Goal: Task Accomplishment & Management: Use online tool/utility

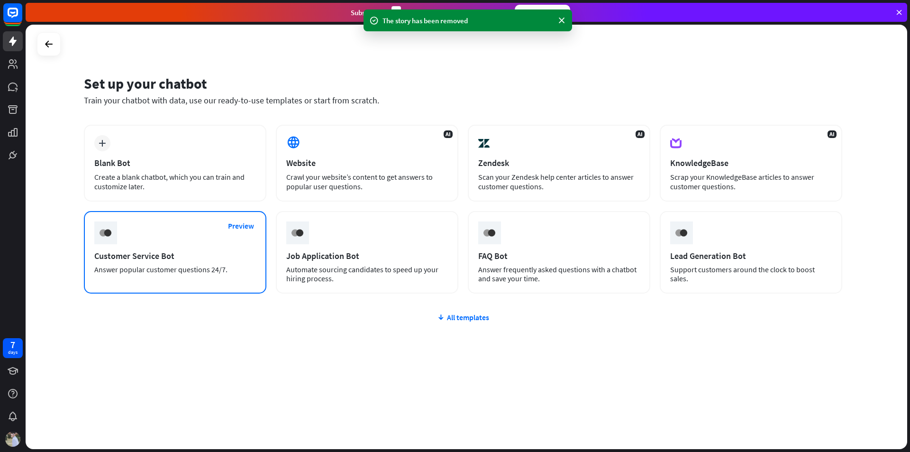
click at [166, 241] on div "Preview Customer Service Bot Answer popular customer questions 24/7." at bounding box center [175, 252] width 183 height 82
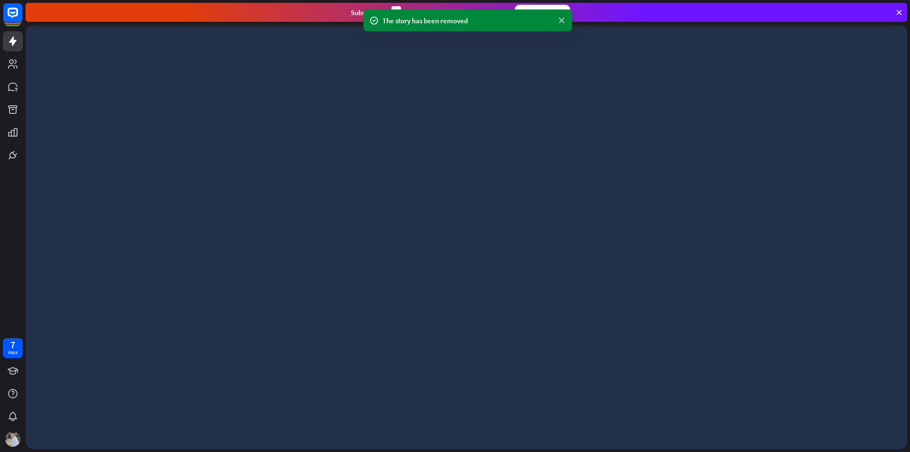
click at [561, 21] on icon at bounding box center [561, 21] width 9 height 10
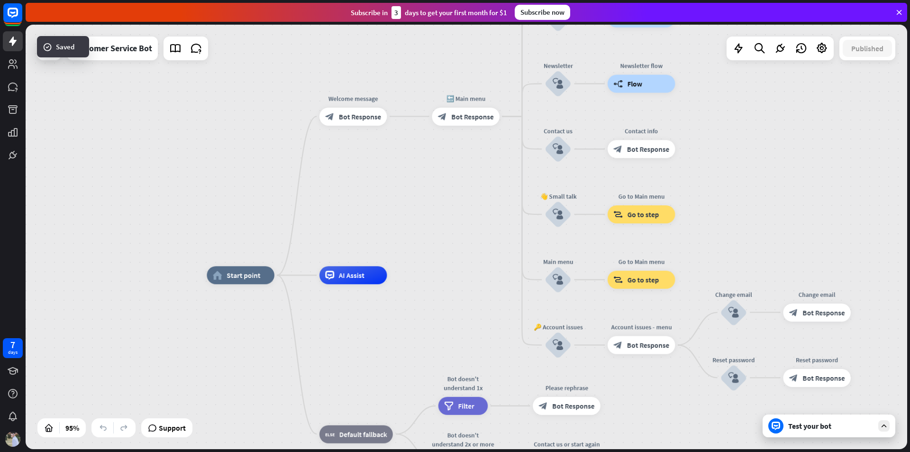
drag, startPoint x: 460, startPoint y: 230, endPoint x: 456, endPoint y: 248, distance: 18.1
click at [456, 248] on div "home_2 Start point Welcome message block_bot_response Bot Response 🔙 Main menu …" at bounding box center [467, 237] width 882 height 424
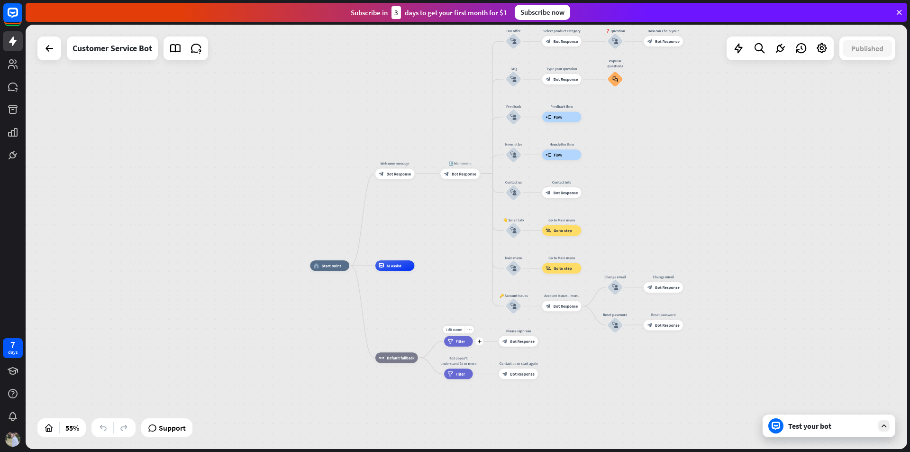
click at [468, 328] on icon "more_horiz" at bounding box center [469, 330] width 4 height 4
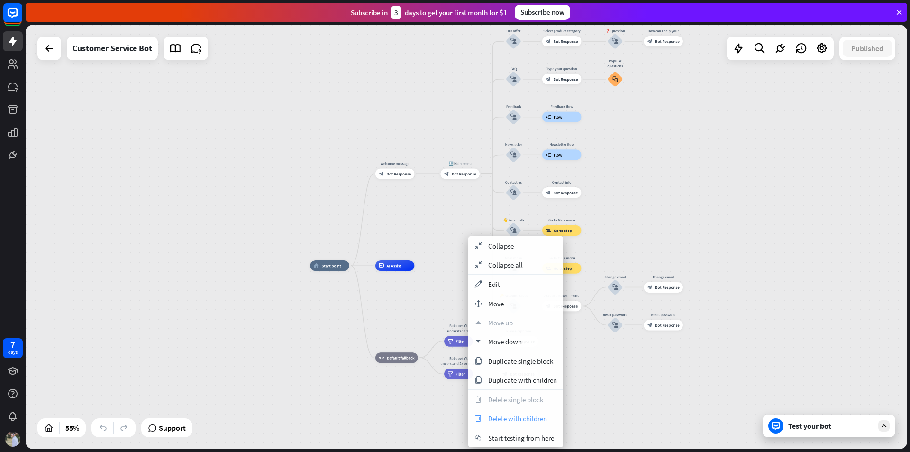
click at [507, 420] on span "Delete with children" at bounding box center [517, 418] width 59 height 9
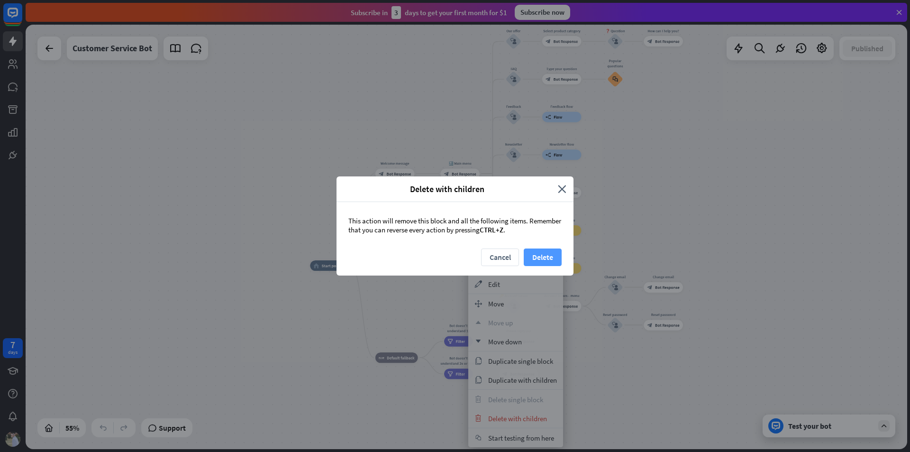
click at [531, 259] on button "Delete" at bounding box center [543, 257] width 38 height 18
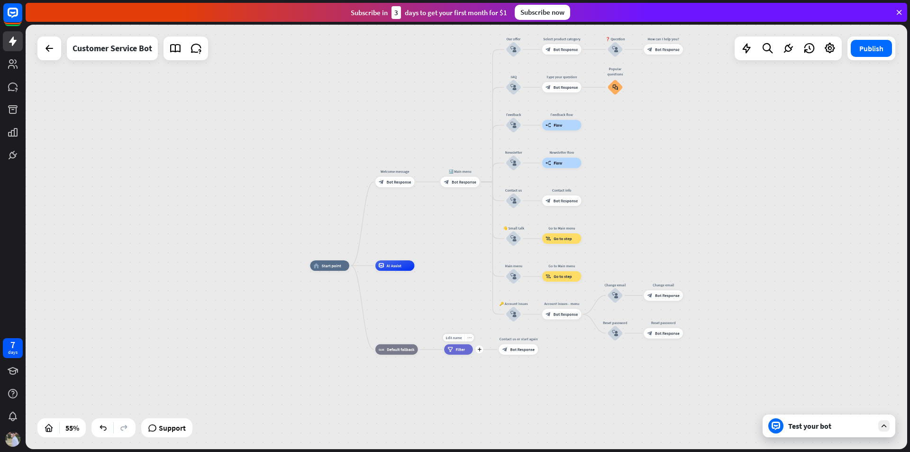
click at [470, 334] on div "more_horiz" at bounding box center [469, 338] width 9 height 8
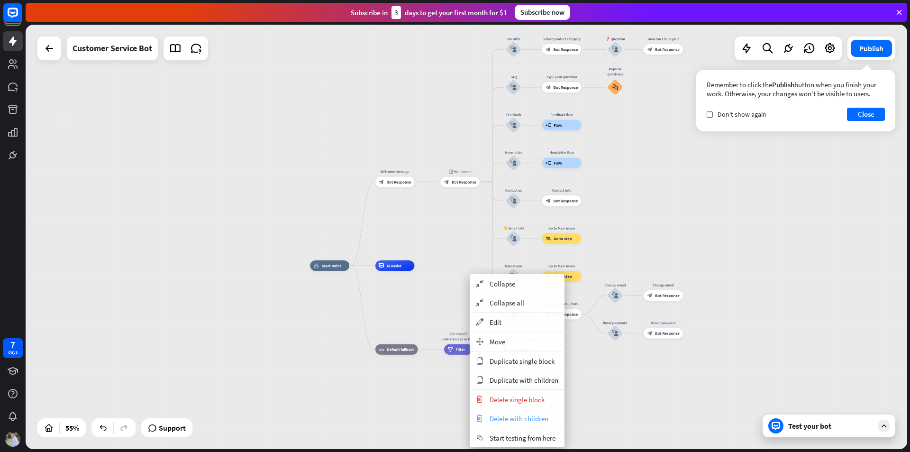
click at [513, 416] on span "Delete with children" at bounding box center [519, 418] width 59 height 9
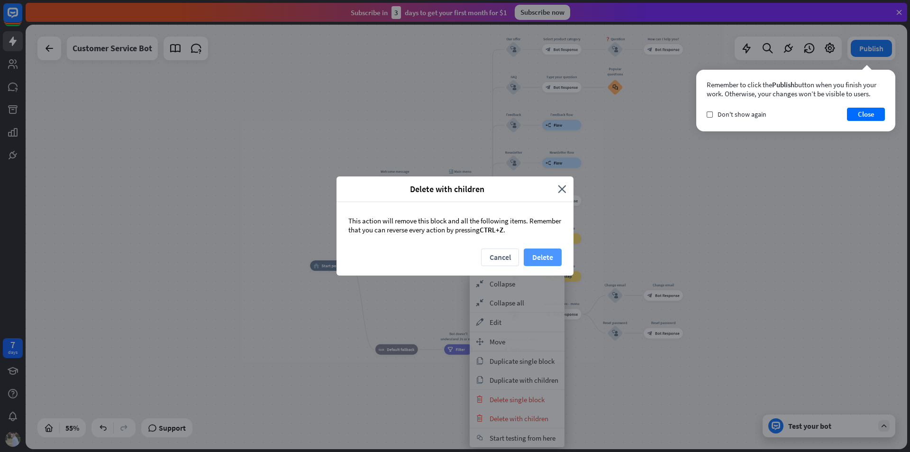
click at [535, 260] on button "Delete" at bounding box center [543, 257] width 38 height 18
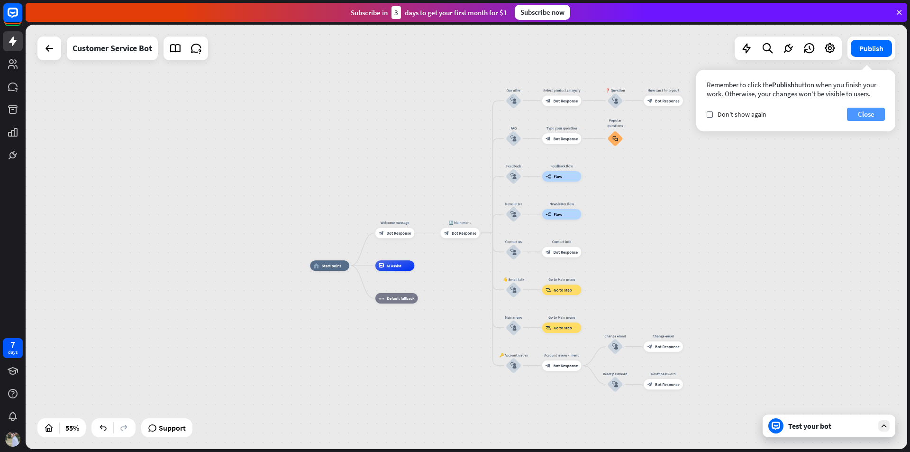
click at [869, 111] on button "Close" at bounding box center [866, 114] width 38 height 13
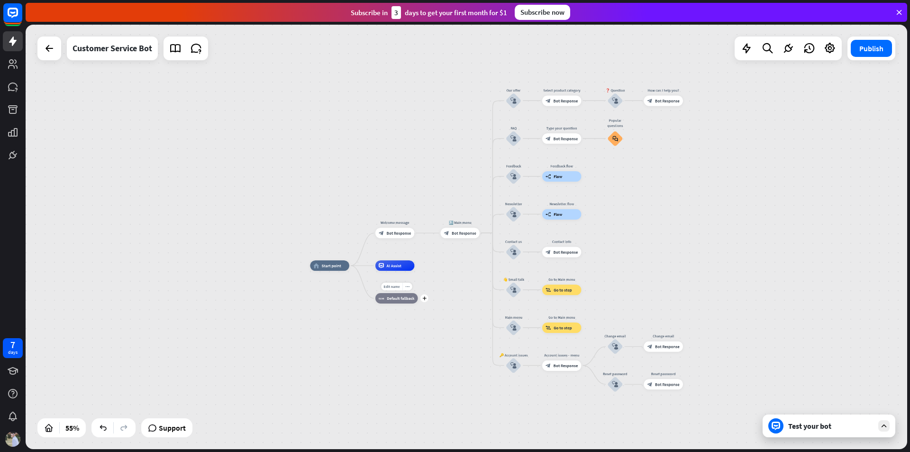
click at [426, 299] on icon "plus" at bounding box center [424, 298] width 4 height 4
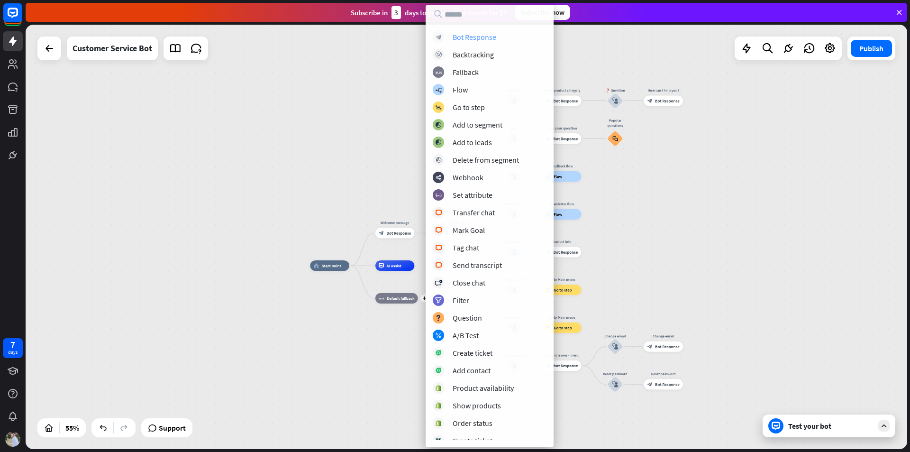
click at [480, 36] on div "Bot Response" at bounding box center [475, 36] width 44 height 9
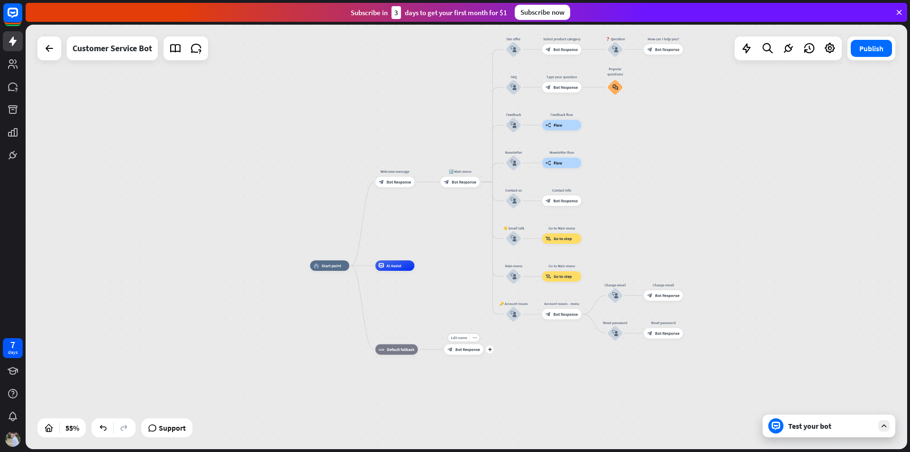
click at [491, 352] on div "plus" at bounding box center [490, 350] width 8 height 8
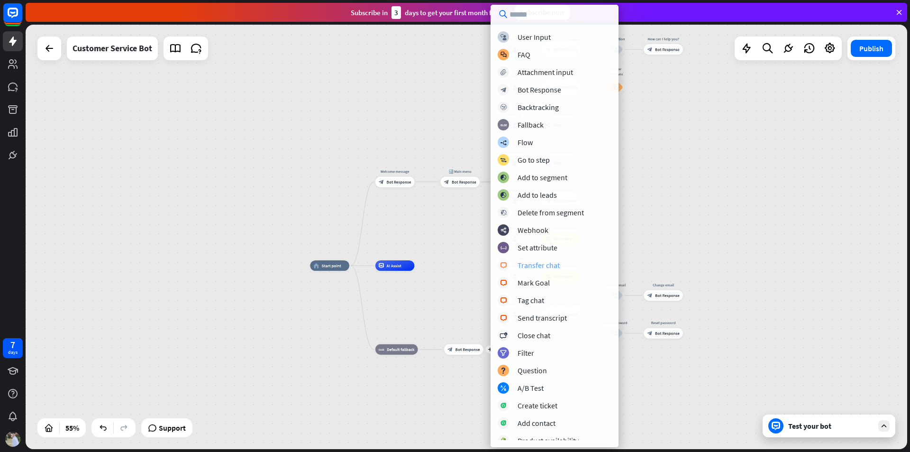
click at [536, 268] on div "Transfer chat" at bounding box center [539, 264] width 42 height 9
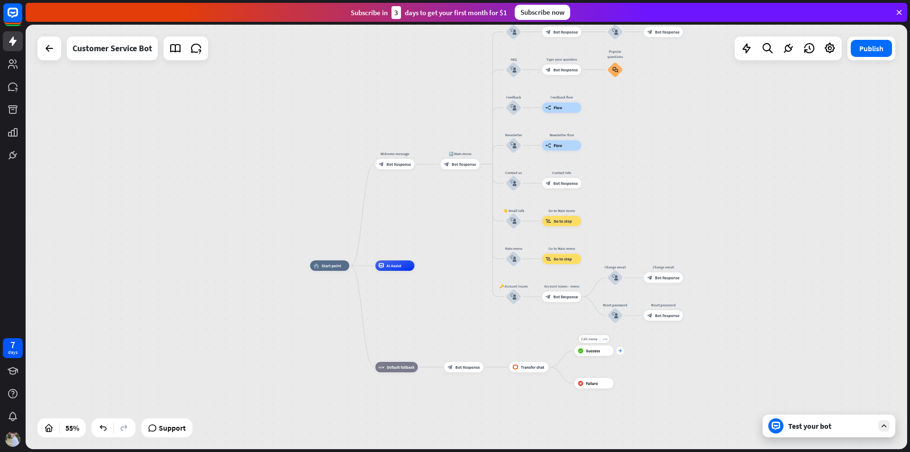
click at [619, 350] on icon "plus" at bounding box center [620, 351] width 4 height 4
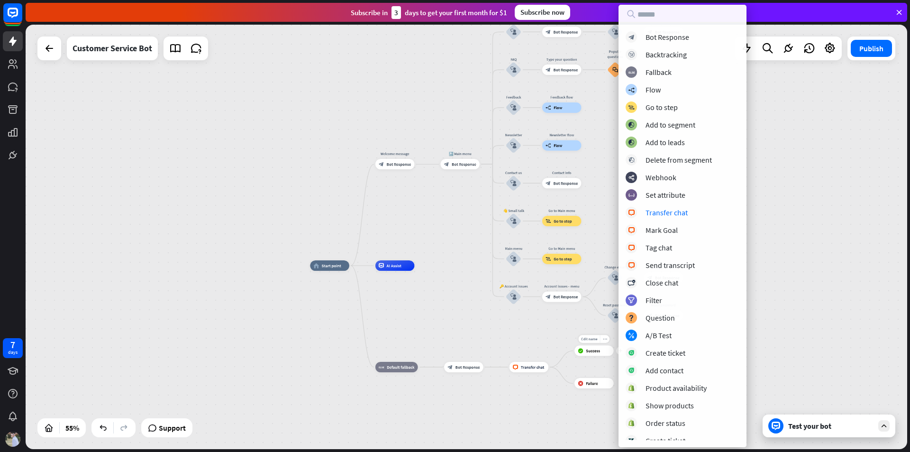
click at [604, 340] on icon "more_horiz" at bounding box center [605, 339] width 4 height 4
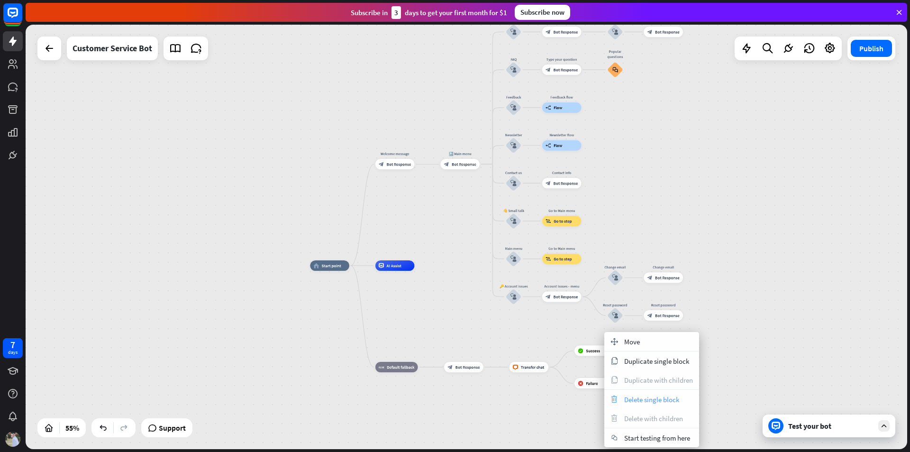
click at [646, 403] on span "Delete single block" at bounding box center [651, 399] width 55 height 9
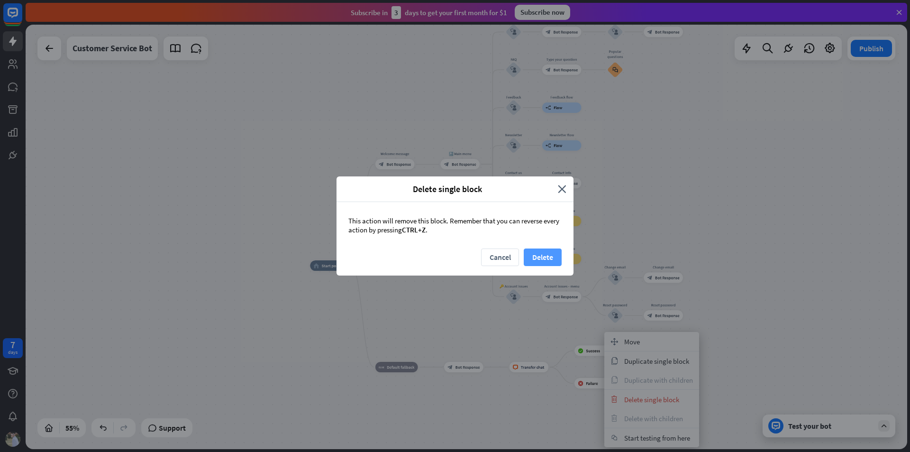
click at [540, 257] on button "Delete" at bounding box center [543, 257] width 38 height 18
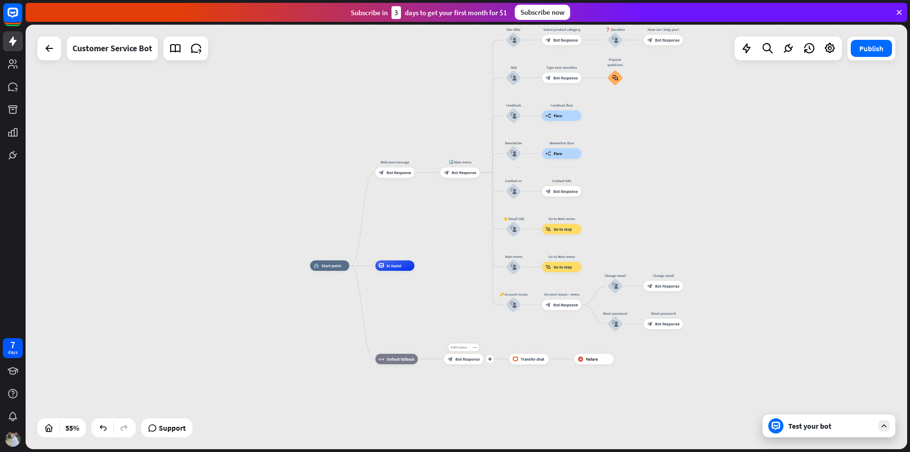
click at [463, 345] on span "Edit name" at bounding box center [459, 347] width 16 height 5
type input "*"
click at [469, 363] on div "home_2 Start point Welcome message block_bot_response Bot Response 🔙 Main menu …" at bounding box center [467, 237] width 882 height 424
click at [469, 359] on span "Bot Response" at bounding box center [468, 358] width 25 height 5
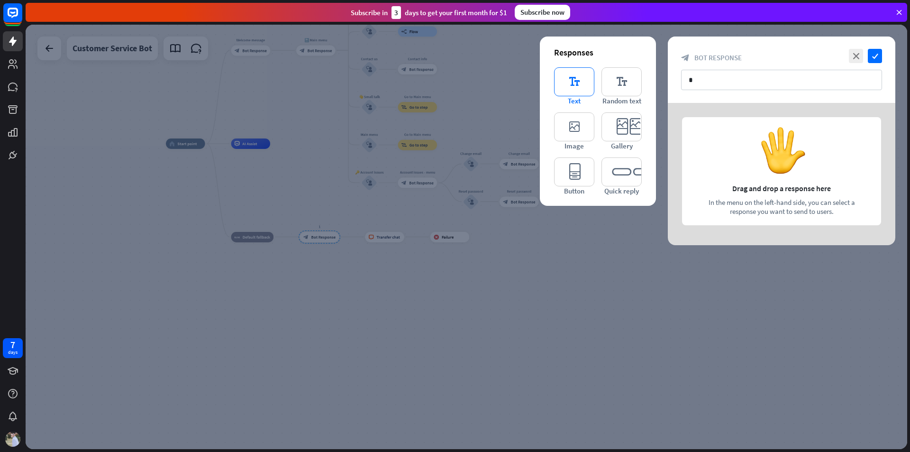
click at [582, 90] on icon "editor_text" at bounding box center [574, 81] width 40 height 29
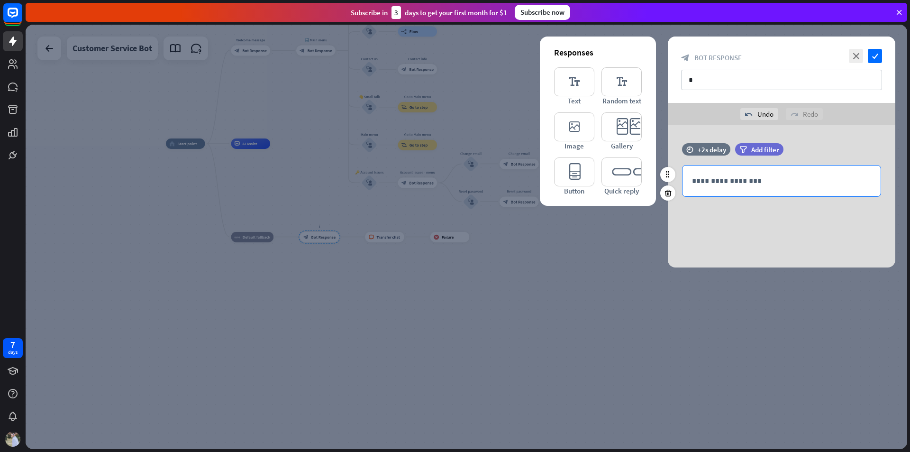
click at [742, 182] on p "**********" at bounding box center [781, 181] width 179 height 12
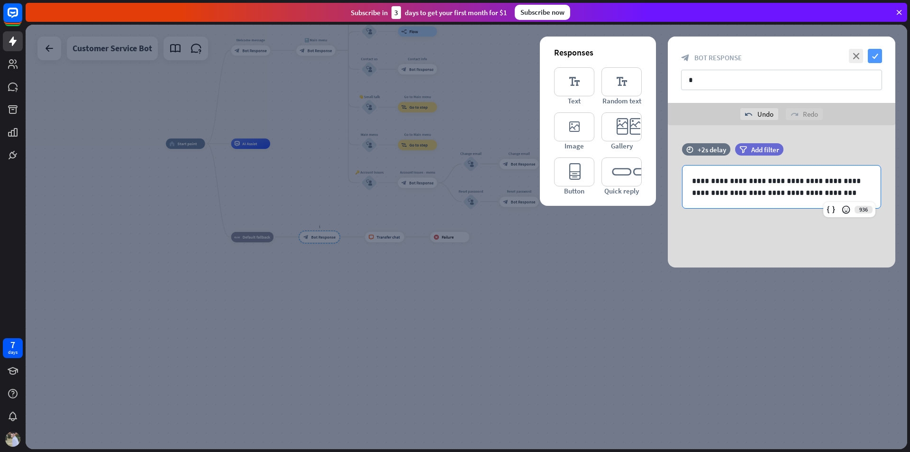
drag, startPoint x: 882, startPoint y: 60, endPoint x: 878, endPoint y: 56, distance: 5.8
click at [878, 57] on div "close check block_bot_response Bot Response *" at bounding box center [782, 70] width 228 height 66
click at [878, 56] on icon "check" at bounding box center [875, 56] width 14 height 14
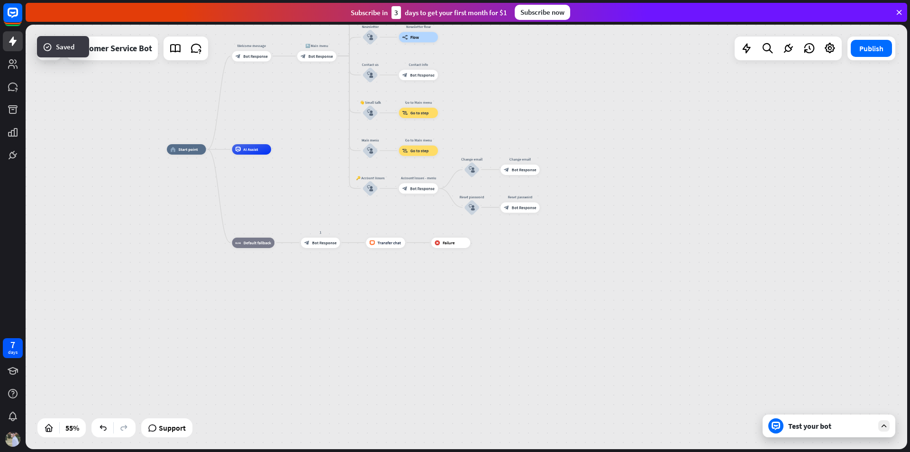
drag, startPoint x: 708, startPoint y: 198, endPoint x: 736, endPoint y: 312, distance: 117.1
click at [736, 312] on div "home_2 Start point Welcome message block_bot_response Bot Response 🔙 Main menu …" at bounding box center [467, 237] width 882 height 424
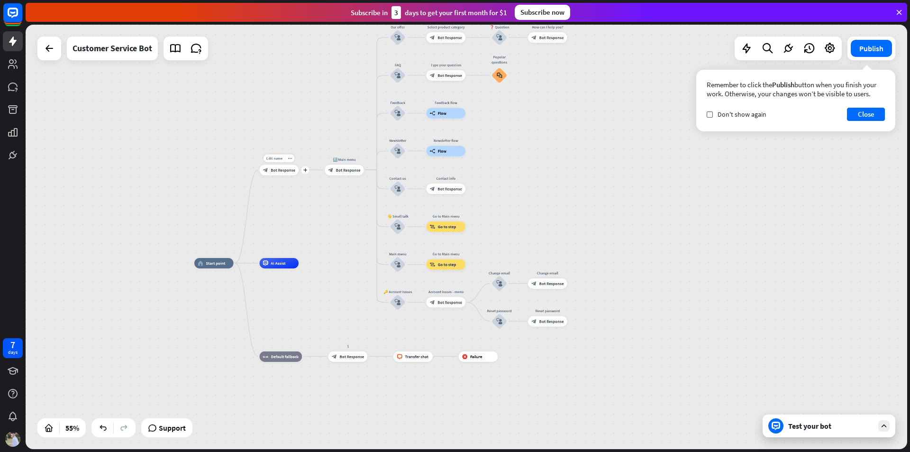
click at [281, 170] on span "Bot Response" at bounding box center [283, 169] width 25 height 5
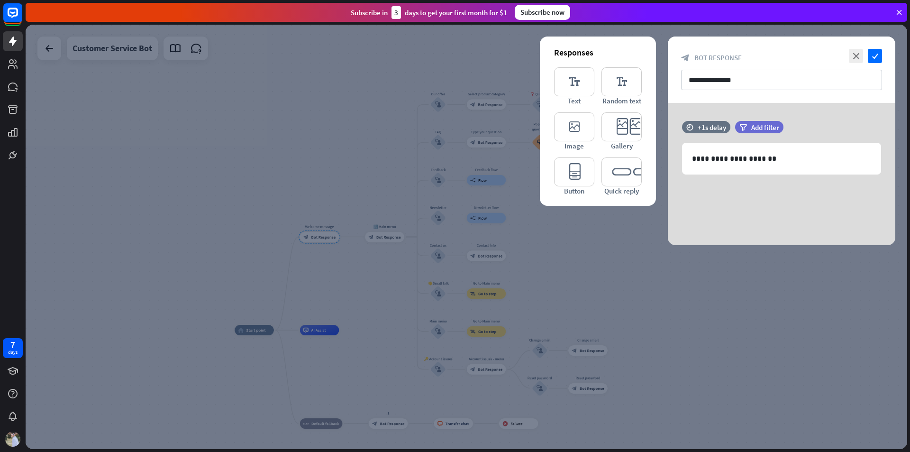
drag, startPoint x: 670, startPoint y: 168, endPoint x: 764, endPoint y: 133, distance: 99.8
click at [670, 169] on icon at bounding box center [668, 170] width 9 height 9
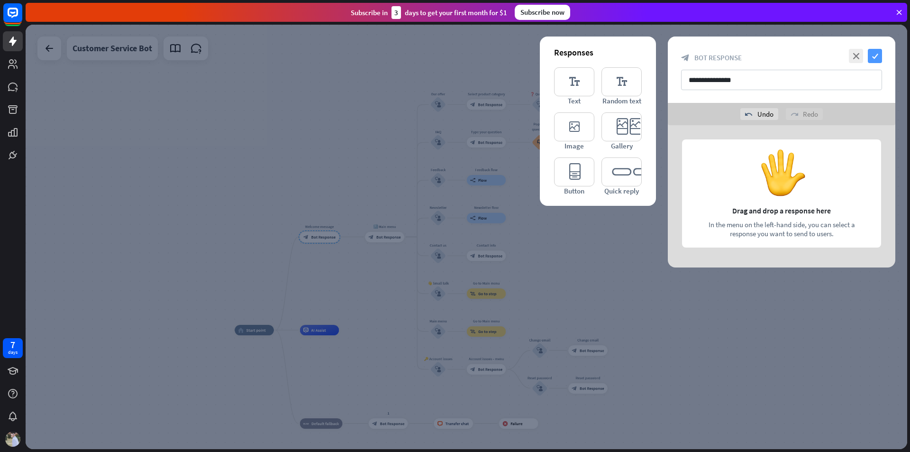
click at [872, 55] on icon "check" at bounding box center [875, 56] width 14 height 14
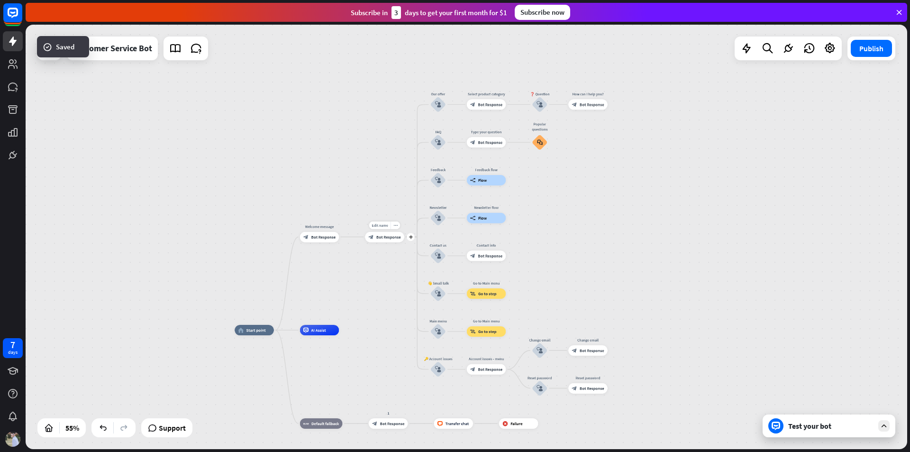
click at [381, 235] on span "Bot Response" at bounding box center [388, 236] width 25 height 5
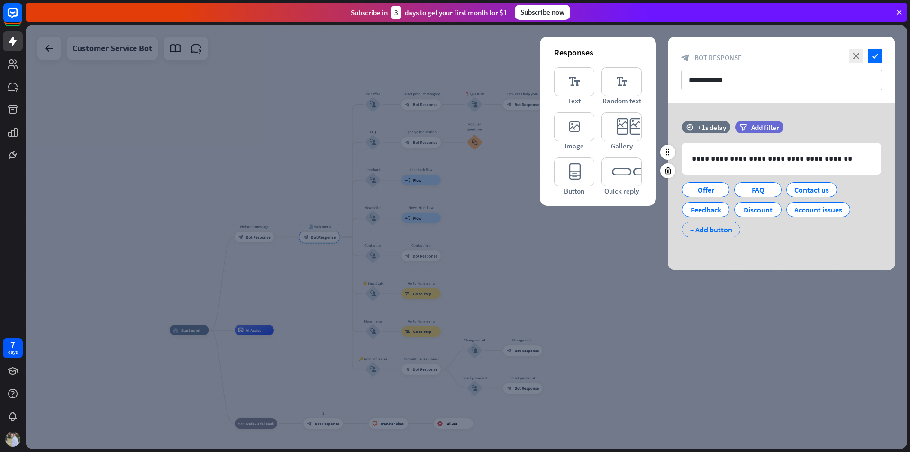
click at [704, 232] on div "+ Add button" at bounding box center [711, 229] width 58 height 15
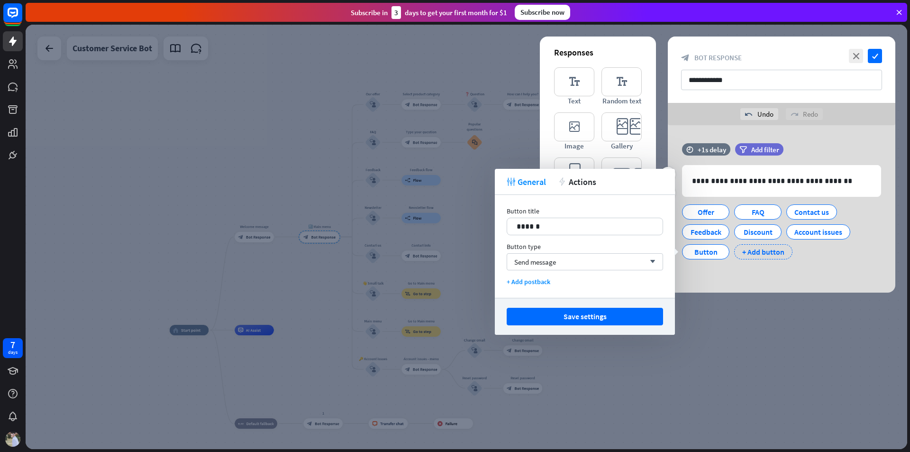
click at [761, 250] on div "+ Add button" at bounding box center [763, 251] width 58 height 15
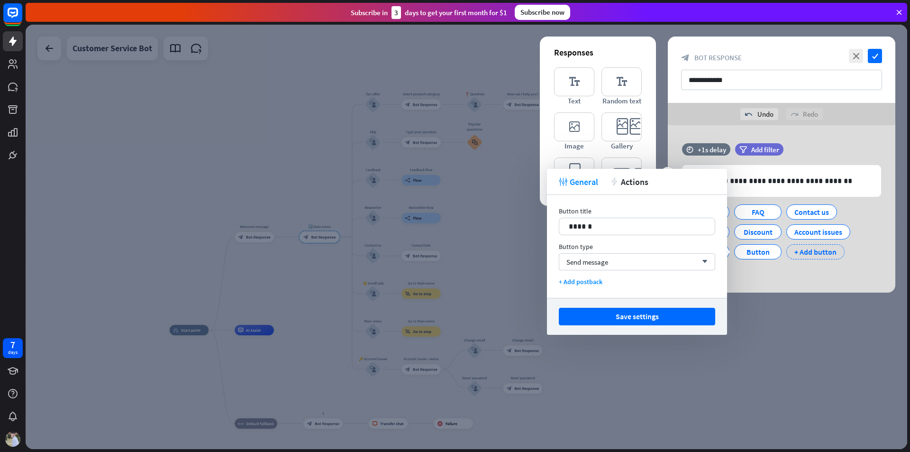
click at [813, 252] on div "+ Add button" at bounding box center [816, 251] width 58 height 15
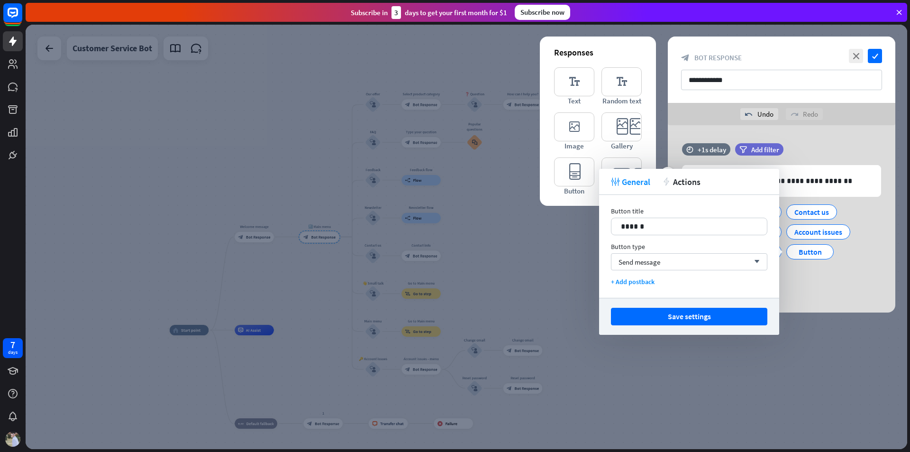
drag, startPoint x: 817, startPoint y: 282, endPoint x: 796, endPoint y: 281, distance: 21.4
click at [813, 284] on div "**********" at bounding box center [782, 216] width 228 height 146
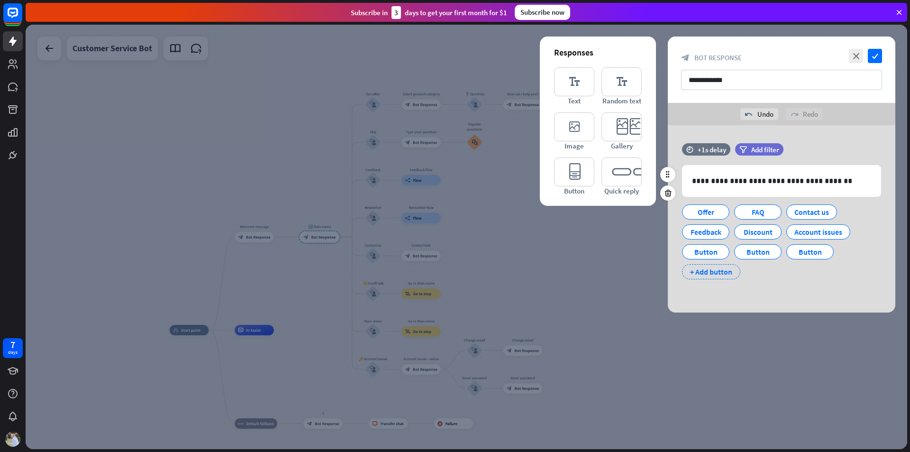
click at [717, 274] on div "+ Add button" at bounding box center [711, 271] width 58 height 15
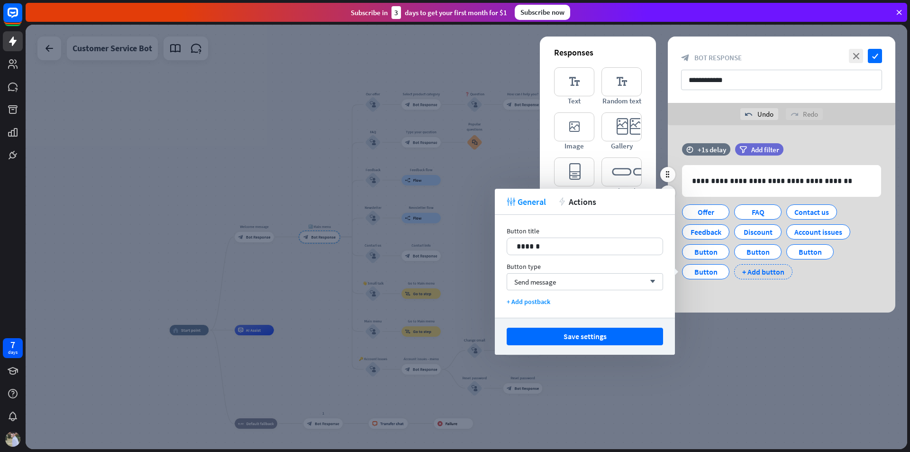
click at [760, 273] on div "+ Add button" at bounding box center [763, 271] width 58 height 15
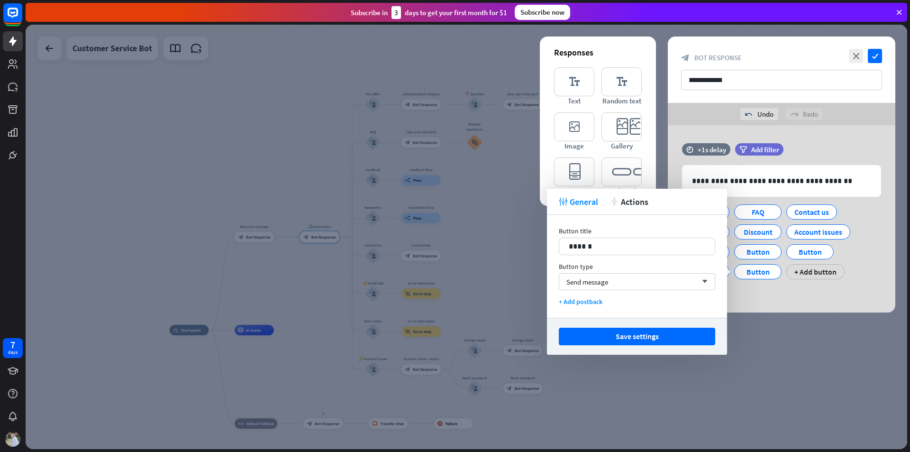
click at [846, 293] on div "**********" at bounding box center [782, 218] width 228 height 187
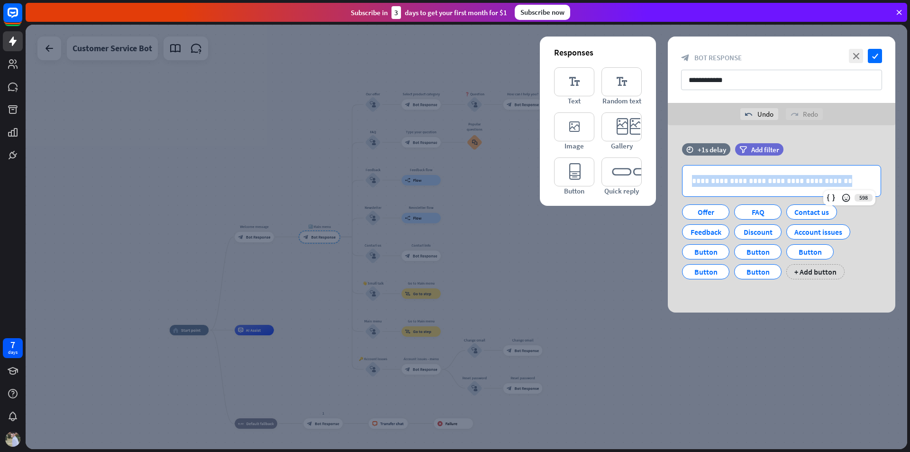
drag, startPoint x: 829, startPoint y: 183, endPoint x: 651, endPoint y: 171, distance: 178.1
click at [668, 171] on div "**********" at bounding box center [782, 218] width 228 height 187
paste div
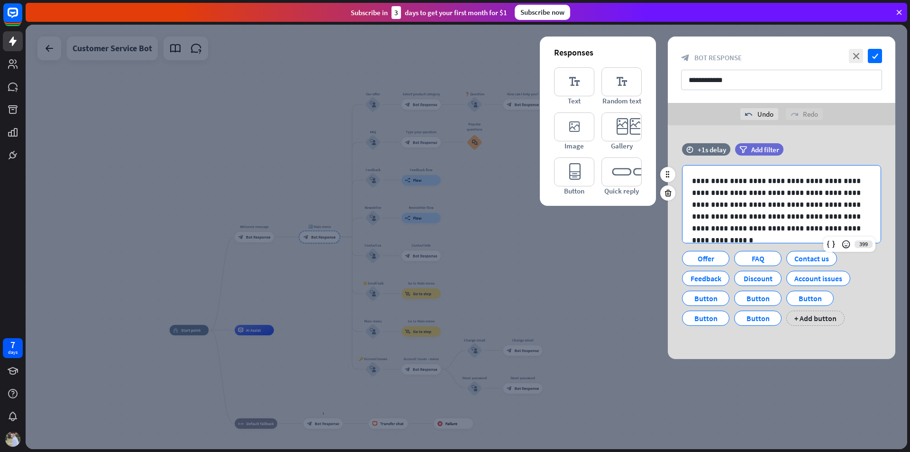
click at [744, 180] on p "**********" at bounding box center [778, 204] width 172 height 59
click at [831, 242] on icon at bounding box center [830, 243] width 9 height 9
click at [697, 256] on div "Offer" at bounding box center [705, 258] width 31 height 14
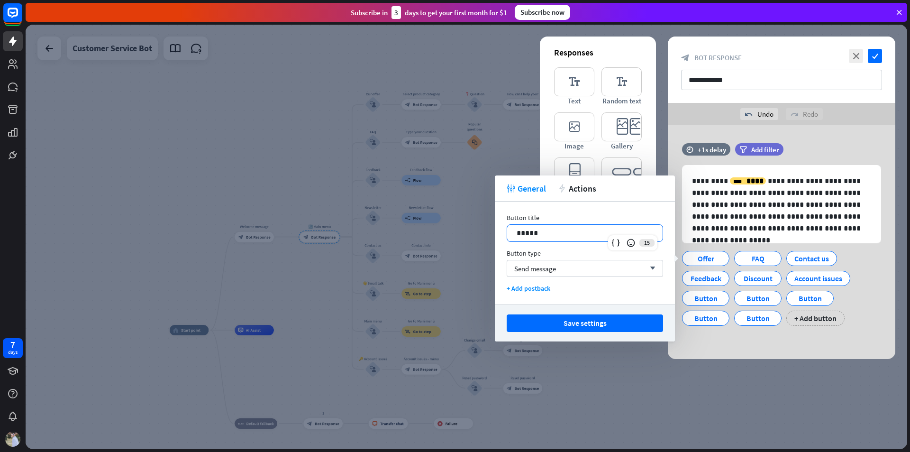
click at [569, 229] on p "*****" at bounding box center [585, 233] width 137 height 12
click at [785, 261] on div "FAQ" at bounding box center [793, 258] width 31 height 14
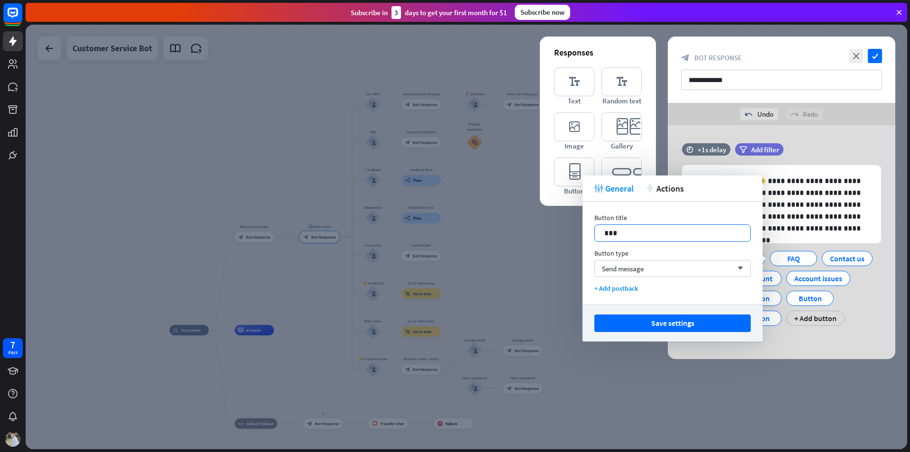
click at [647, 233] on p "***" at bounding box center [672, 233] width 137 height 12
click at [830, 257] on div "Contact us" at bounding box center [847, 258] width 35 height 14
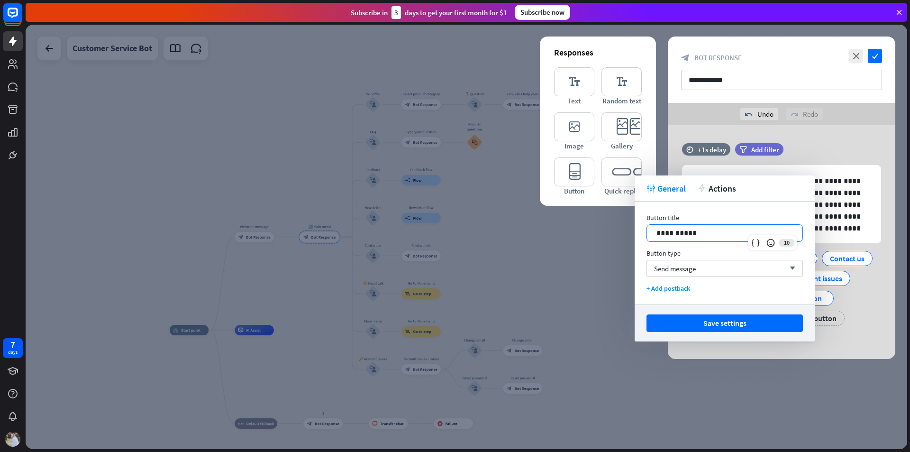
drag, startPoint x: 704, startPoint y: 234, endPoint x: 575, endPoint y: 221, distance: 130.0
click at [575, 221] on body "7 days close Product Help First steps Get started with ChatBot Help Center Foll…" at bounding box center [455, 226] width 910 height 452
click at [743, 319] on button "Save settings" at bounding box center [725, 323] width 156 height 18
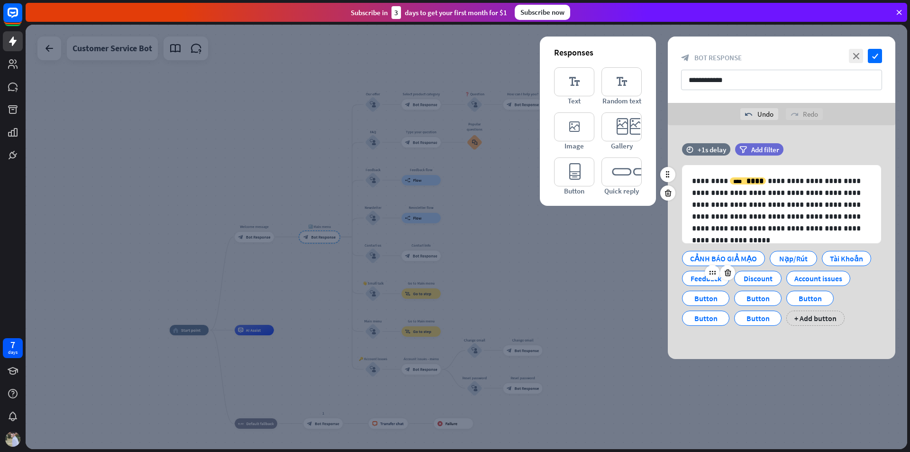
click at [705, 275] on div "Feedback" at bounding box center [705, 278] width 31 height 14
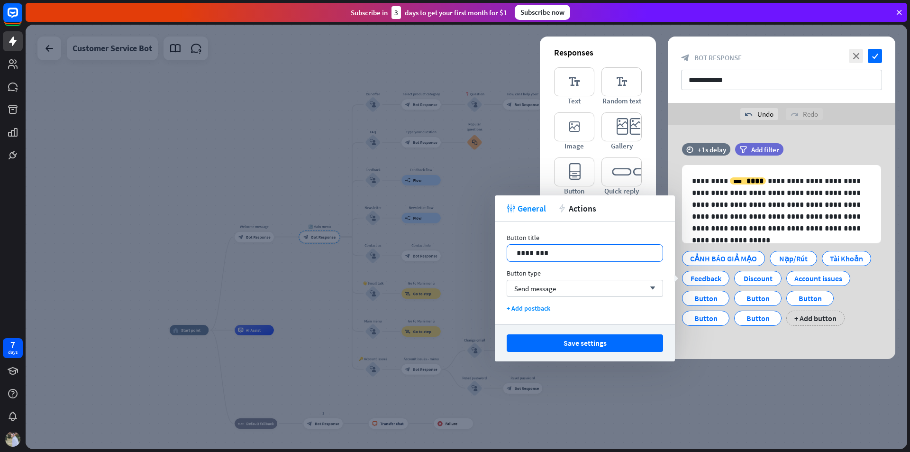
click at [606, 257] on p "********" at bounding box center [585, 253] width 137 height 12
click at [745, 280] on div "Discount" at bounding box center [757, 278] width 31 height 14
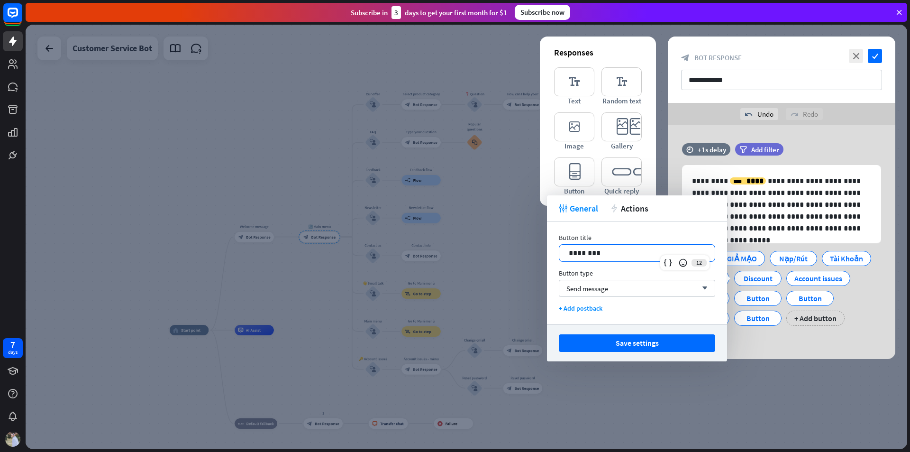
click at [620, 248] on p "********" at bounding box center [637, 253] width 137 height 12
click at [802, 275] on div "Account issues" at bounding box center [819, 278] width 48 height 14
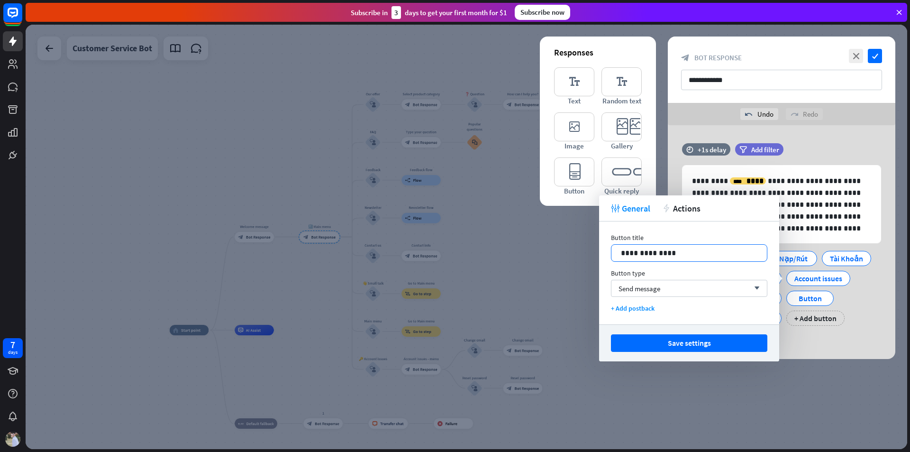
click at [677, 258] on div "**********" at bounding box center [690, 253] width 156 height 17
click at [811, 343] on div "**********" at bounding box center [782, 242] width 228 height 234
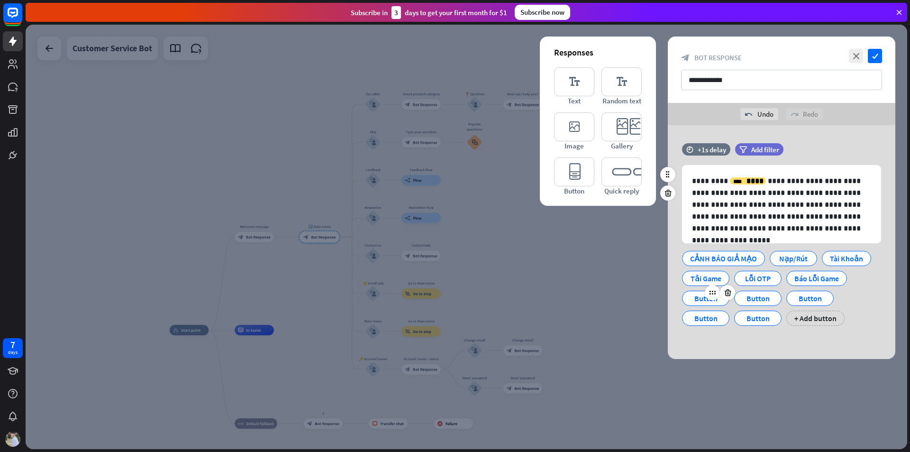
click at [686, 300] on div "Button" at bounding box center [705, 298] width 47 height 15
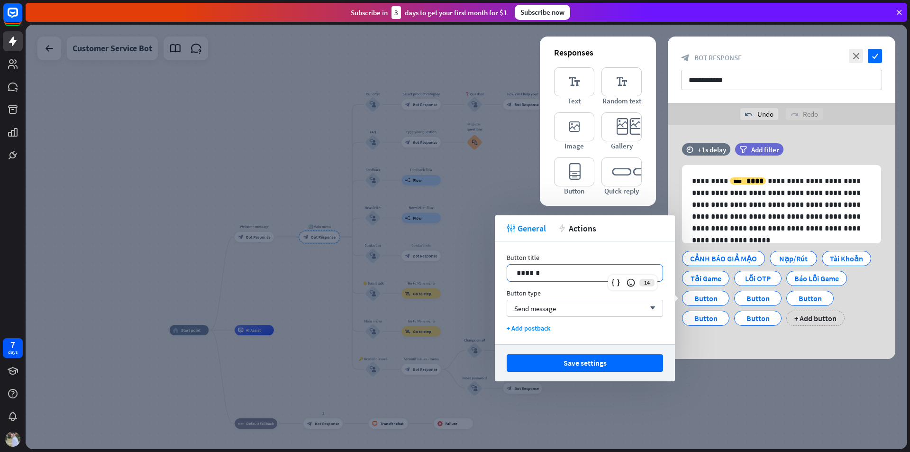
click at [580, 273] on p "******" at bounding box center [585, 273] width 137 height 12
click at [758, 297] on div "Button" at bounding box center [764, 298] width 31 height 14
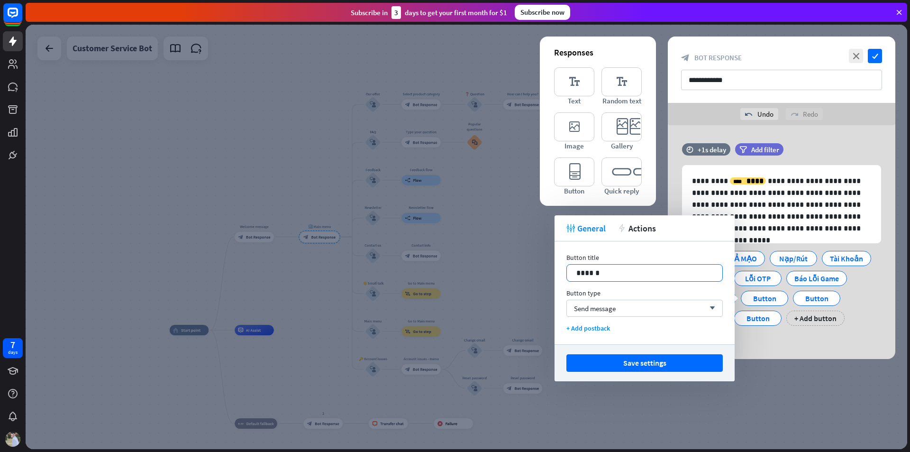
click at [640, 268] on p "******" at bounding box center [645, 273] width 137 height 12
drag, startPoint x: 813, startPoint y: 297, endPoint x: 792, endPoint y: 290, distance: 22.0
click at [812, 297] on div "Button" at bounding box center [816, 298] width 31 height 14
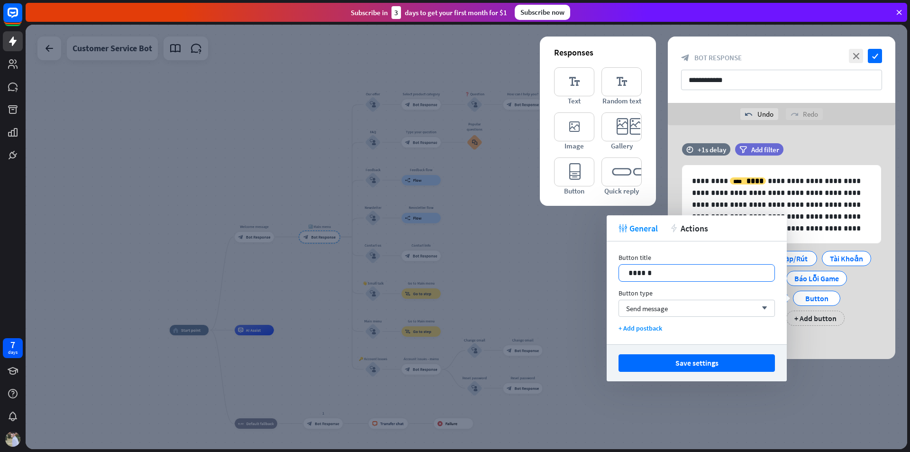
click at [697, 268] on p "******" at bounding box center [697, 273] width 137 height 12
click at [835, 337] on div "**********" at bounding box center [782, 242] width 228 height 234
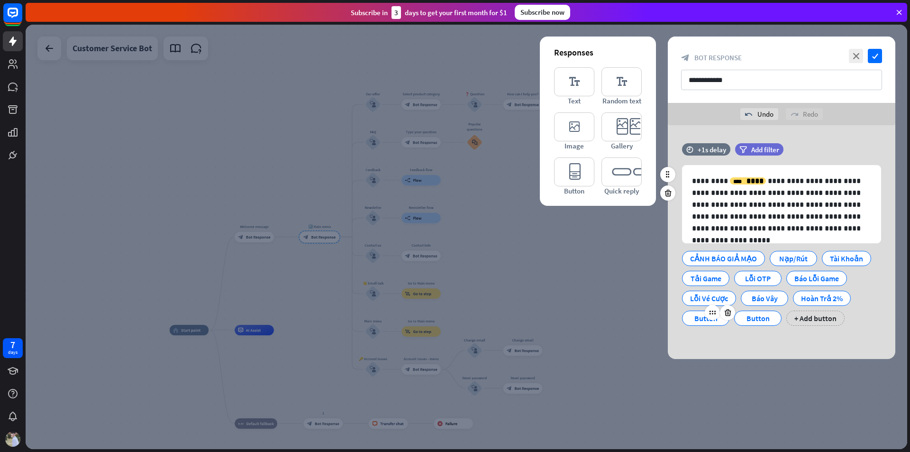
click at [700, 319] on div "Button" at bounding box center [705, 318] width 31 height 14
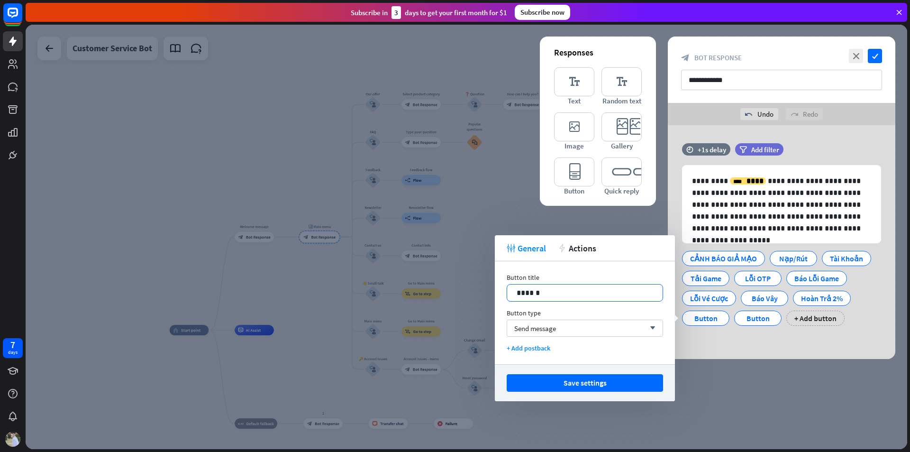
click at [590, 293] on p "******" at bounding box center [585, 293] width 137 height 12
click at [760, 318] on div "Button" at bounding box center [772, 318] width 31 height 14
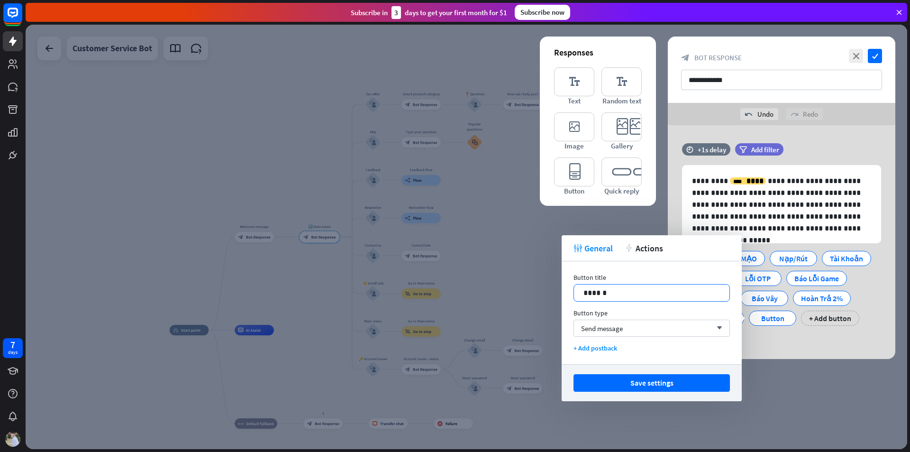
click at [644, 292] on p "******" at bounding box center [652, 293] width 137 height 12
click at [785, 357] on div "**********" at bounding box center [782, 242] width 228 height 234
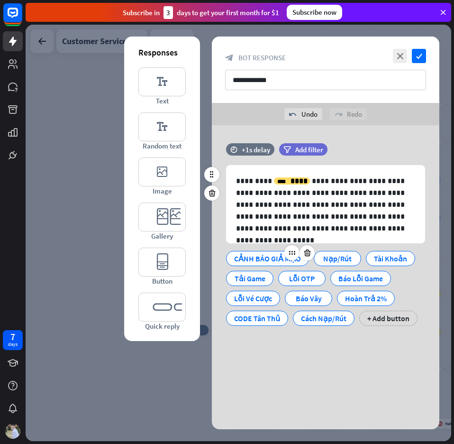
click at [256, 252] on div "CẢNH BÁO GIẢ MẠO" at bounding box center [267, 258] width 67 height 14
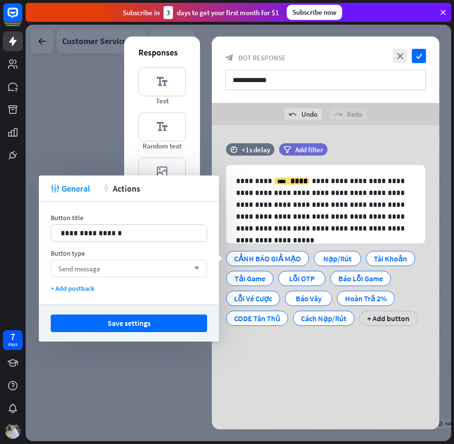
click at [173, 271] on div "Send message arrow_down" at bounding box center [129, 268] width 156 height 17
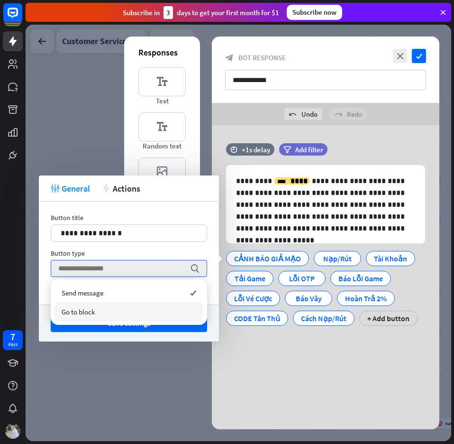
click at [139, 306] on div "Go to block" at bounding box center [129, 311] width 149 height 19
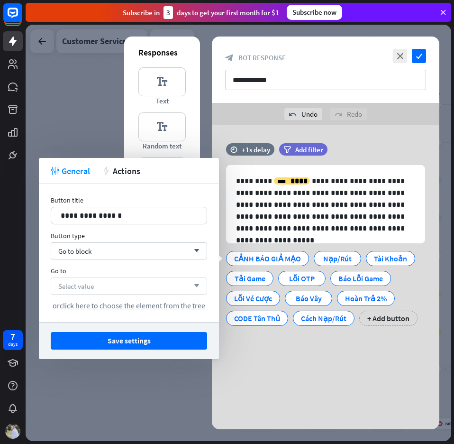
click at [124, 283] on div "Select value arrow_down" at bounding box center [129, 285] width 156 height 17
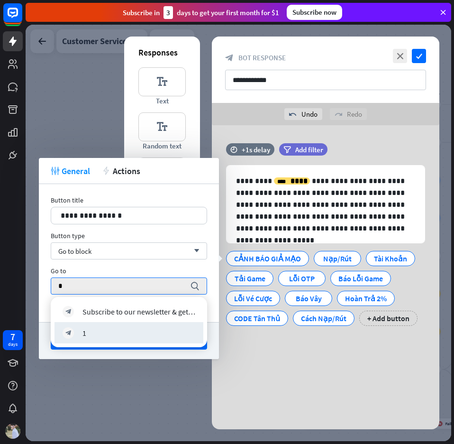
type input "*"
click at [117, 340] on div "block_bot_response 1" at bounding box center [129, 332] width 149 height 21
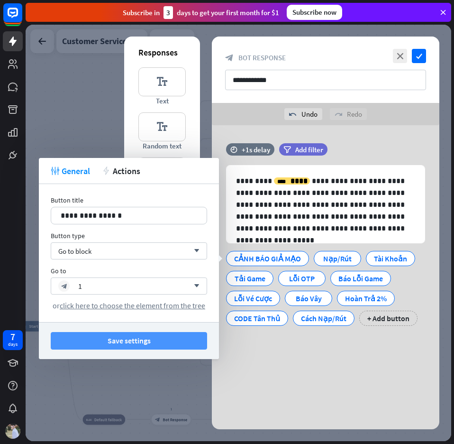
click at [183, 340] on button "Save settings" at bounding box center [129, 341] width 156 height 18
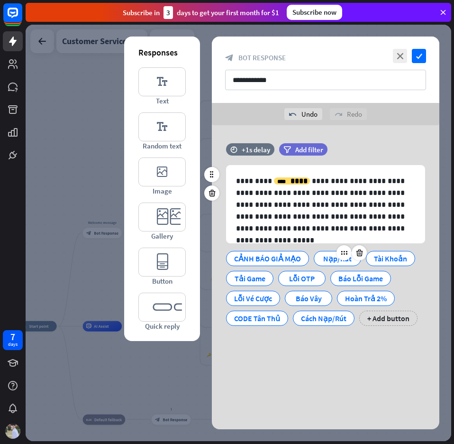
click at [329, 260] on div "Nạp/Rút" at bounding box center [337, 258] width 31 height 14
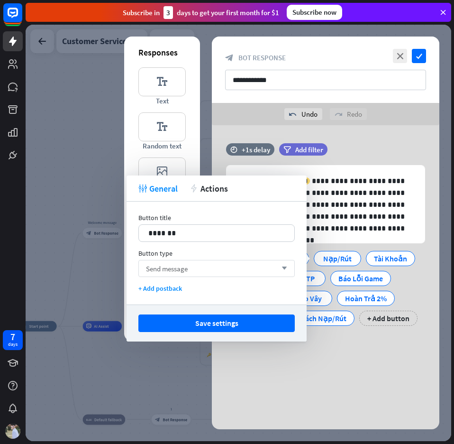
click at [197, 260] on div "Button type Send message arrow_down" at bounding box center [216, 263] width 156 height 28
click at [195, 264] on div "Send message arrow_down" at bounding box center [216, 268] width 156 height 17
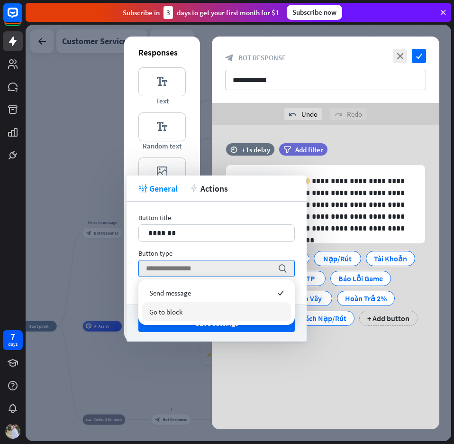
click at [181, 308] on span "Go to block" at bounding box center [165, 311] width 33 height 9
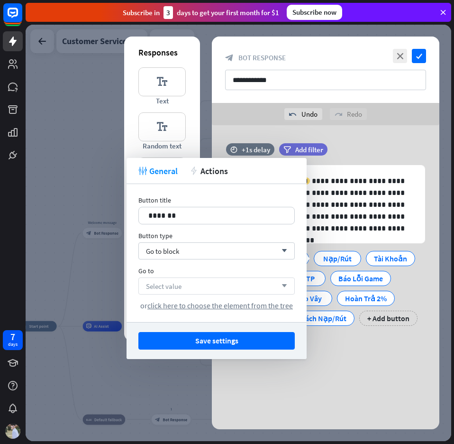
click at [187, 283] on div "Select value arrow_down" at bounding box center [216, 285] width 156 height 17
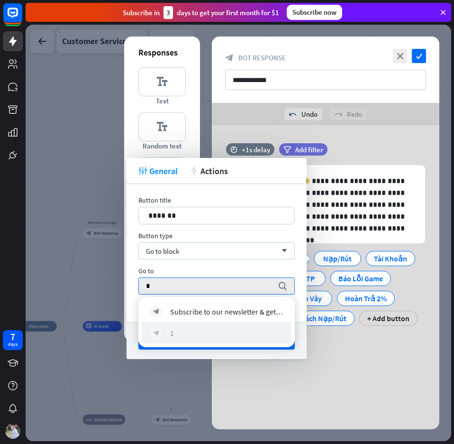
type input "*"
click at [183, 327] on div "block_bot_response 1" at bounding box center [216, 332] width 133 height 11
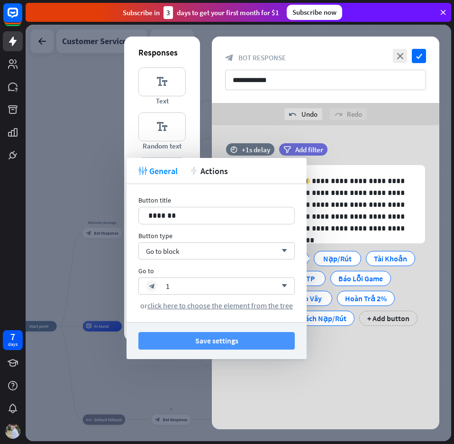
click at [243, 341] on button "Save settings" at bounding box center [216, 341] width 156 height 18
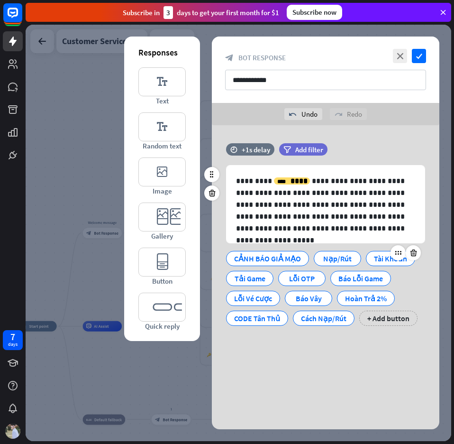
click at [376, 256] on div "Tài Khoản" at bounding box center [390, 258] width 33 height 14
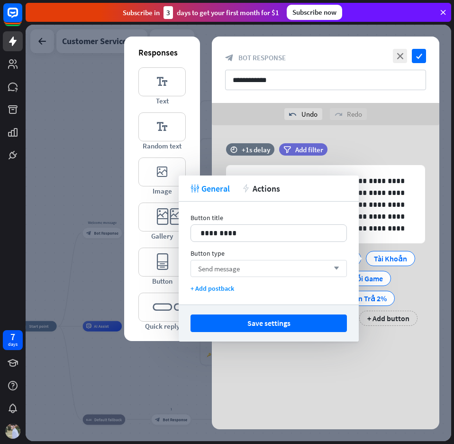
click at [256, 271] on div "Send message arrow_down" at bounding box center [269, 268] width 156 height 17
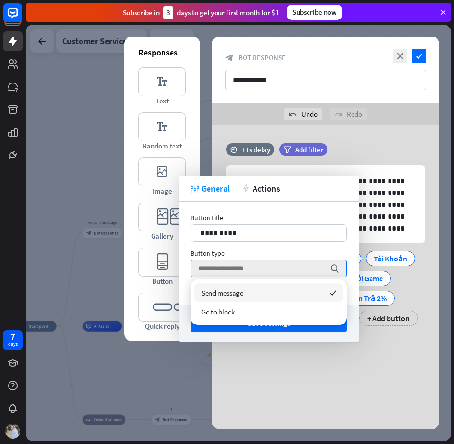
click at [240, 310] on div "Go to block" at bounding box center [268, 311] width 149 height 19
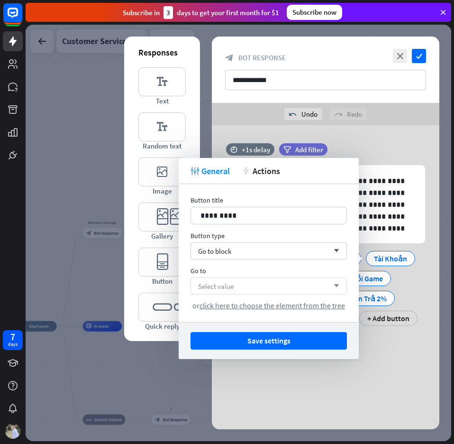
click at [247, 282] on div "Select value arrow_down" at bounding box center [269, 285] width 156 height 17
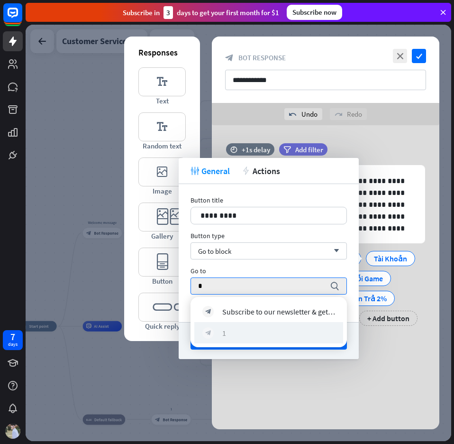
type input "*"
click at [234, 328] on div "block_bot_response 1" at bounding box center [268, 332] width 133 height 11
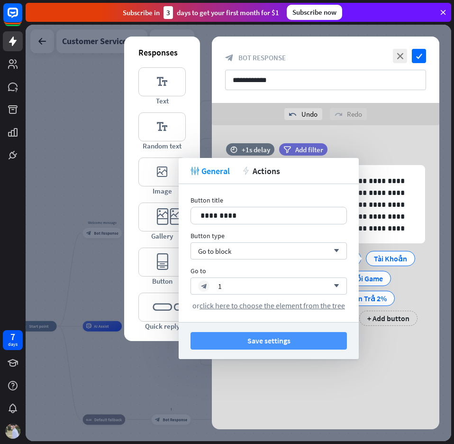
click at [264, 344] on button "Save settings" at bounding box center [269, 341] width 156 height 18
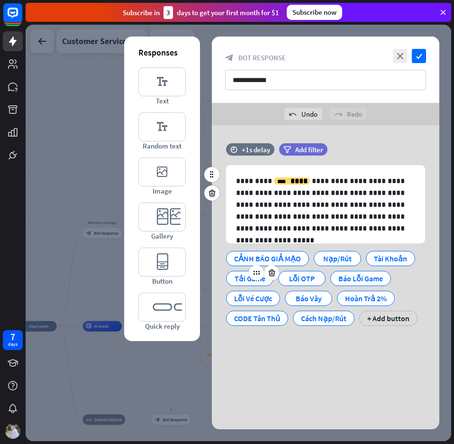
click at [245, 281] on div "Tải Game" at bounding box center [249, 278] width 31 height 14
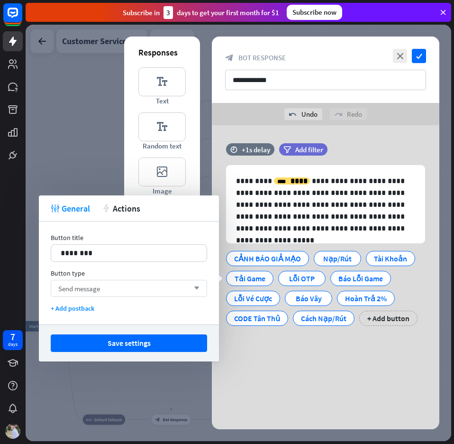
click at [190, 286] on icon "arrow_down" at bounding box center [194, 288] width 10 height 6
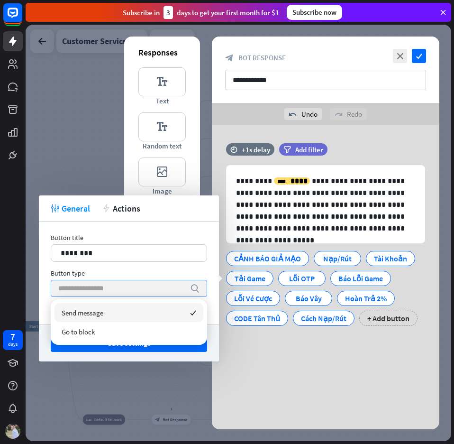
type input "*"
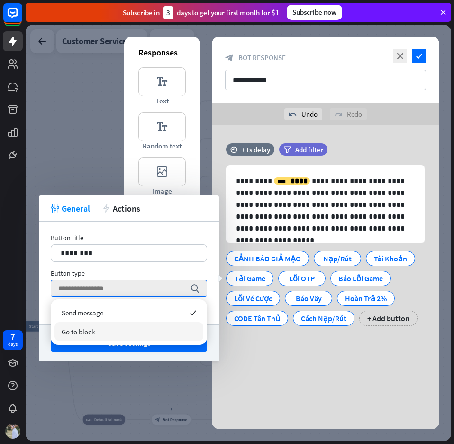
click at [71, 329] on span "Go to block" at bounding box center [78, 331] width 33 height 9
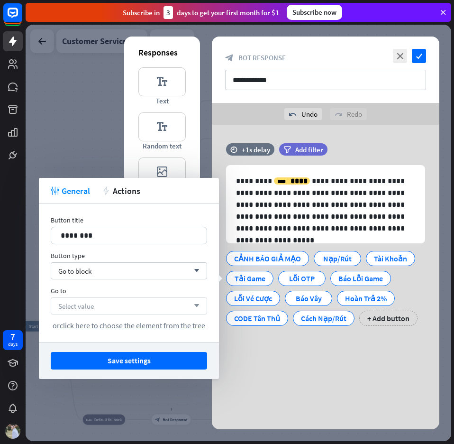
click at [91, 305] on span "Select value" at bounding box center [76, 306] width 36 height 9
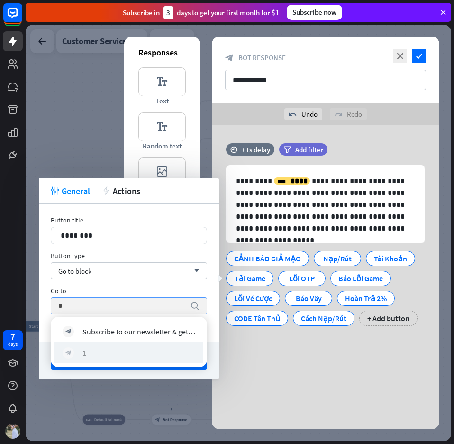
type input "*"
click at [94, 347] on div "block_bot_response 1" at bounding box center [129, 352] width 133 height 11
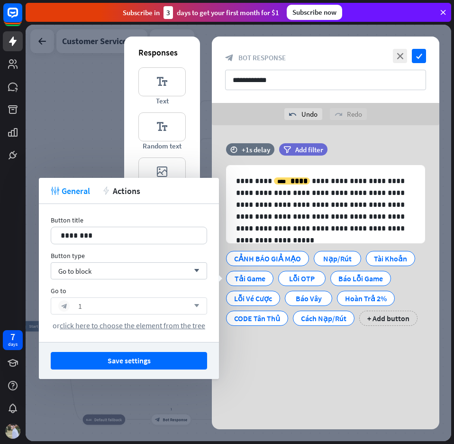
drag, startPoint x: 140, startPoint y: 364, endPoint x: 172, endPoint y: 352, distance: 34.1
click at [140, 364] on button "Save settings" at bounding box center [129, 361] width 156 height 18
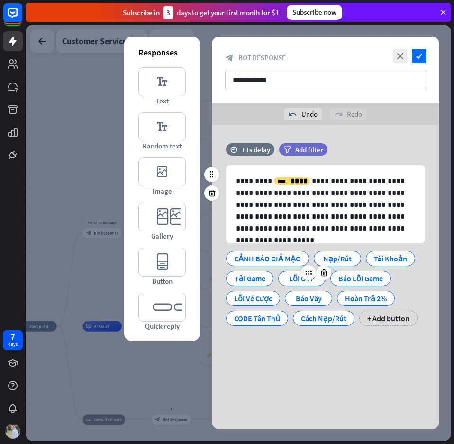
click at [287, 279] on div "Lỗi OTP" at bounding box center [301, 278] width 31 height 14
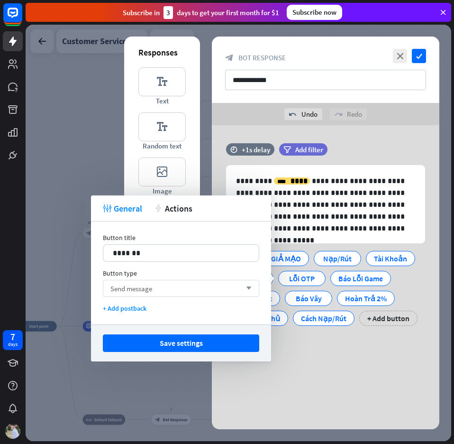
click at [194, 284] on div "Send message arrow_down" at bounding box center [181, 288] width 156 height 17
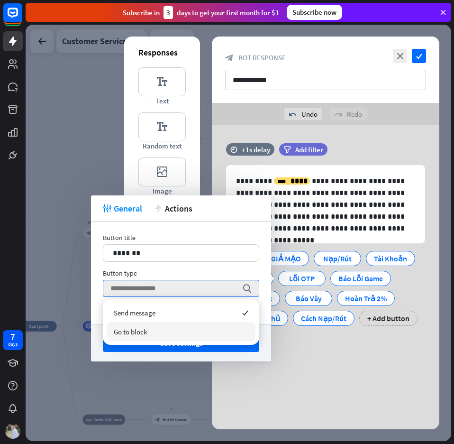
click at [146, 329] on span "Go to block" at bounding box center [130, 331] width 33 height 9
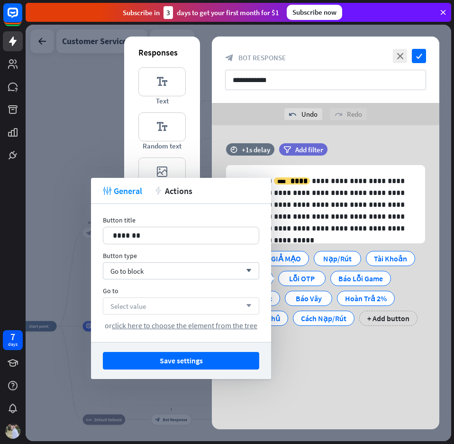
click at [159, 303] on div "Select value arrow_down" at bounding box center [181, 305] width 156 height 17
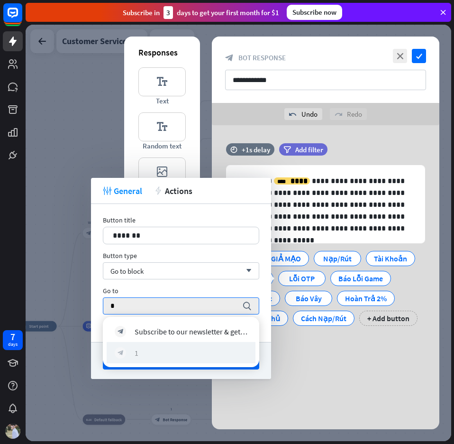
type input "*"
click at [141, 351] on div "block_bot_response 1" at bounding box center [181, 352] width 133 height 11
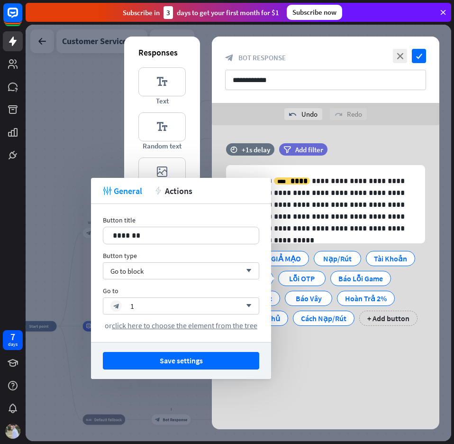
click at [219, 360] on button "Save settings" at bounding box center [181, 361] width 156 height 18
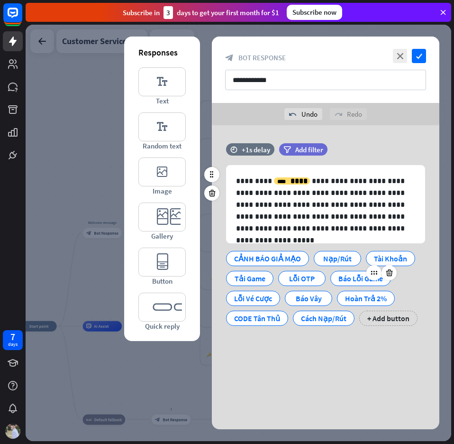
click at [339, 279] on div "Báo Lỗi Game" at bounding box center [361, 278] width 45 height 14
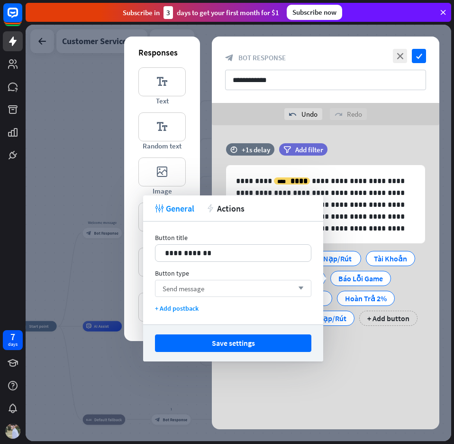
click at [213, 290] on div "Send message arrow_down" at bounding box center [233, 288] width 156 height 17
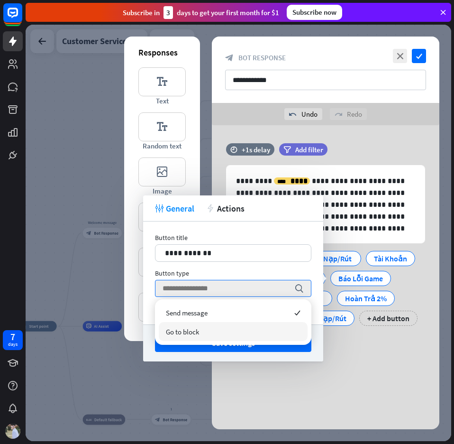
click at [206, 331] on div "Go to block" at bounding box center [233, 331] width 149 height 19
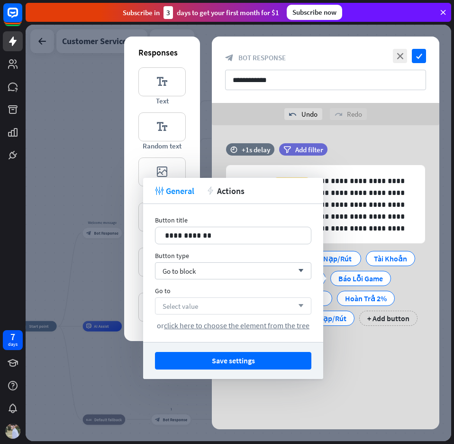
click at [219, 310] on div "Select value arrow_down" at bounding box center [233, 305] width 156 height 17
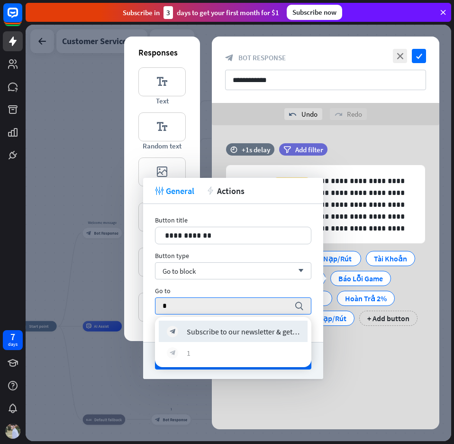
type input "*"
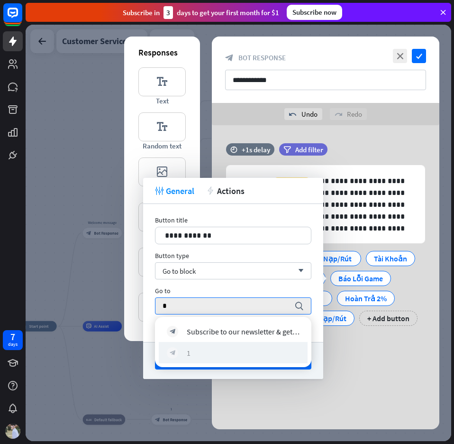
click at [194, 349] on div "block_bot_response 1" at bounding box center [233, 352] width 133 height 11
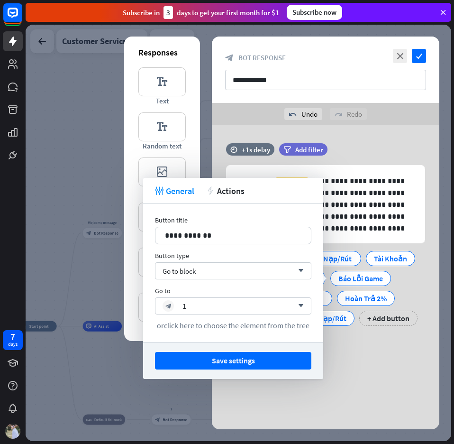
click at [236, 358] on button "Save settings" at bounding box center [233, 361] width 156 height 18
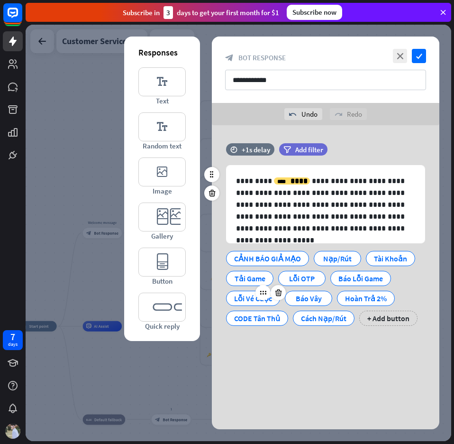
click at [244, 297] on div "Lỗi Vé Cược" at bounding box center [253, 298] width 38 height 14
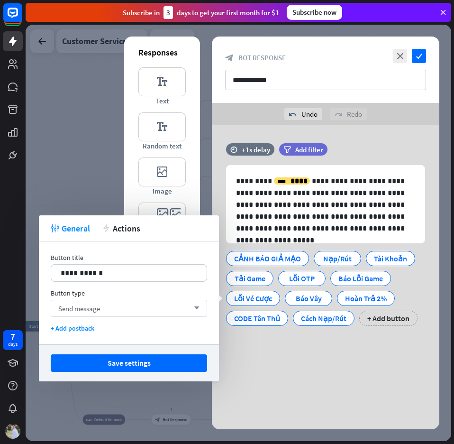
click at [172, 304] on div "Send message arrow_down" at bounding box center [129, 308] width 156 height 17
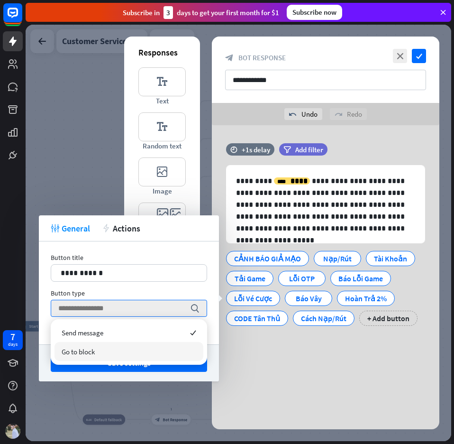
click at [122, 348] on div "Go to block" at bounding box center [129, 351] width 149 height 19
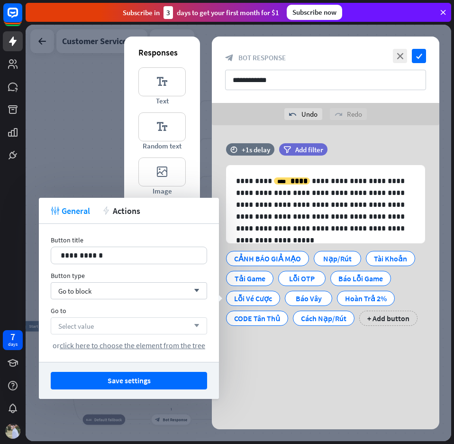
click at [128, 320] on div "Select value arrow_down" at bounding box center [129, 325] width 156 height 17
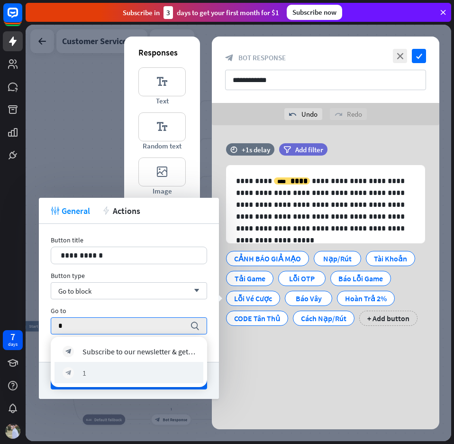
type input "*"
click at [100, 366] on div "block_bot_response 1" at bounding box center [129, 372] width 149 height 21
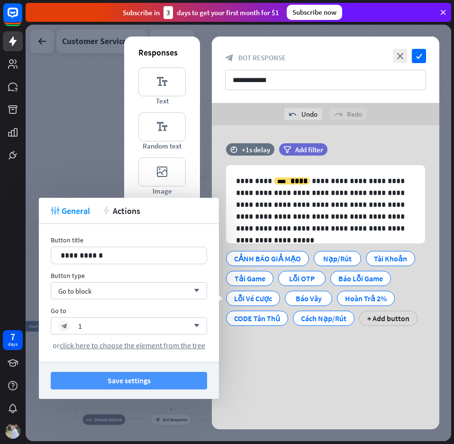
drag, startPoint x: 160, startPoint y: 377, endPoint x: 165, endPoint y: 373, distance: 6.4
click at [160, 377] on button "Save settings" at bounding box center [129, 381] width 156 height 18
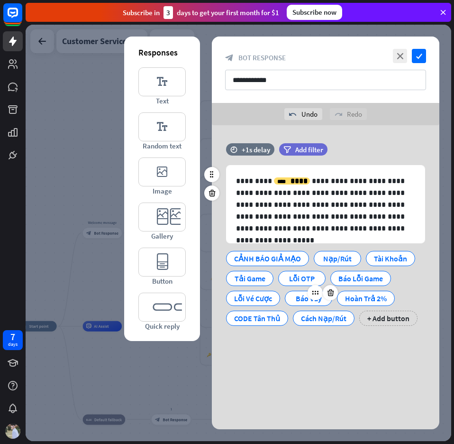
click at [298, 300] on div "Báo Vây" at bounding box center [308, 298] width 31 height 14
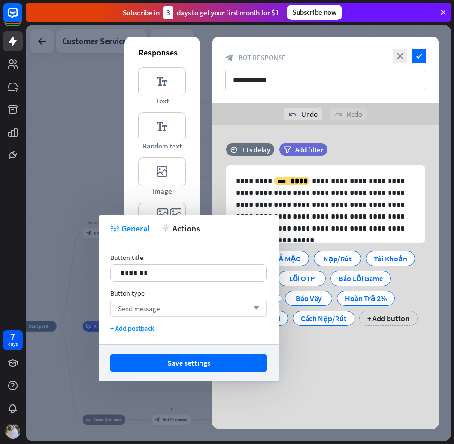
click at [205, 311] on div "Send message arrow_down" at bounding box center [188, 308] width 156 height 17
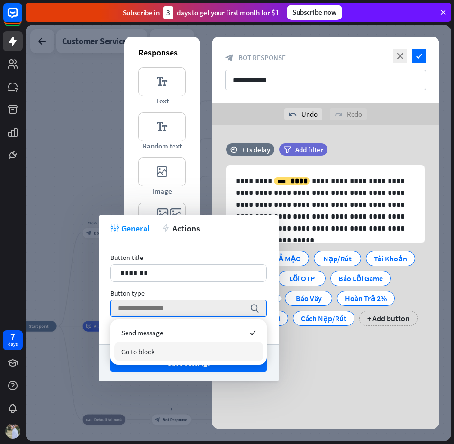
click at [174, 351] on div "Go to block" at bounding box center [188, 351] width 149 height 19
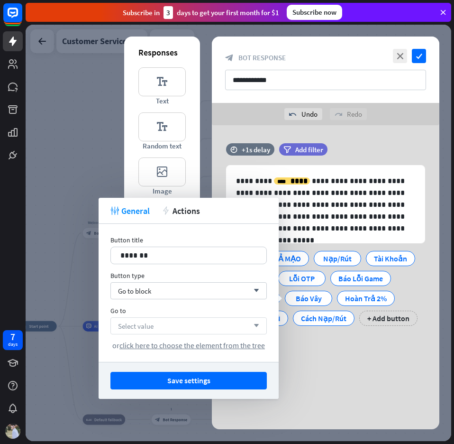
click at [175, 324] on div "Select value arrow_down" at bounding box center [188, 325] width 156 height 17
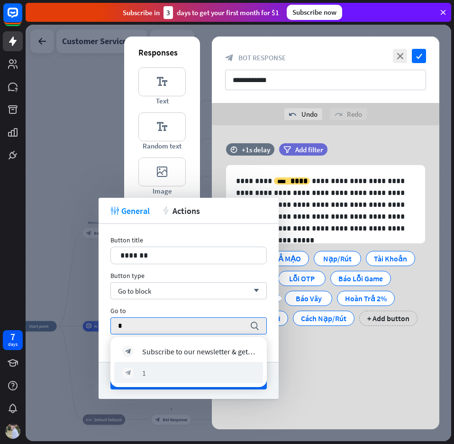
type input "*"
click at [157, 366] on div "block_bot_response 1" at bounding box center [188, 372] width 149 height 21
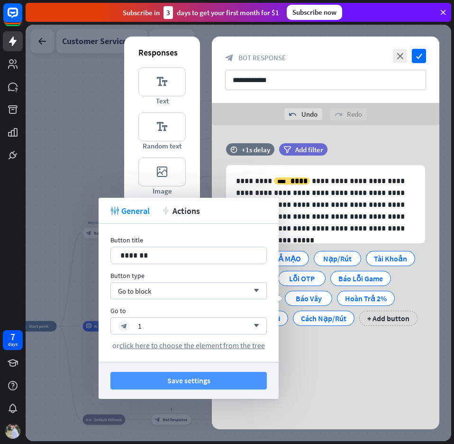
click at [194, 379] on button "Save settings" at bounding box center [188, 381] width 156 height 18
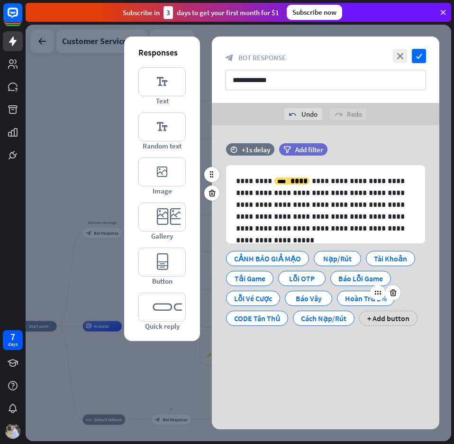
click at [349, 299] on div "Hoàn Trả 2%" at bounding box center [366, 298] width 42 height 14
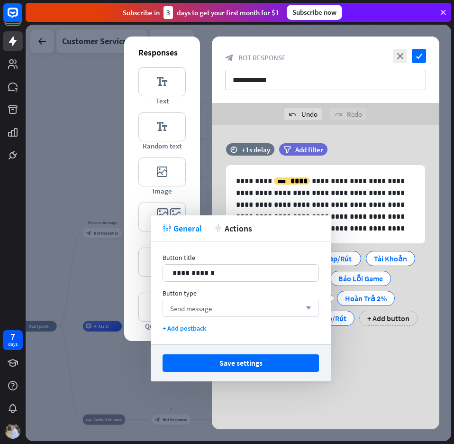
click at [220, 310] on div "Send message arrow_down" at bounding box center [241, 308] width 156 height 17
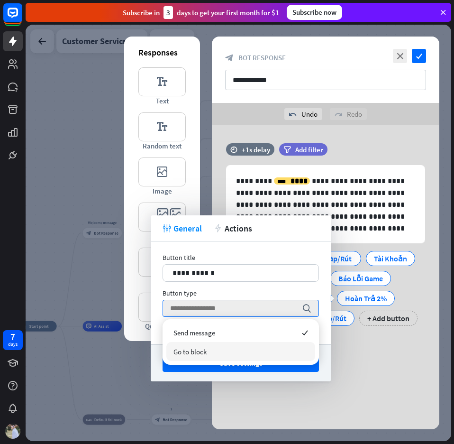
click at [206, 348] on span "Go to block" at bounding box center [190, 351] width 33 height 9
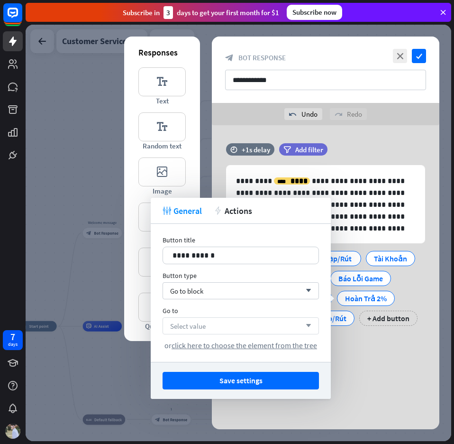
click at [212, 330] on div "Select value arrow_down" at bounding box center [241, 325] width 156 height 17
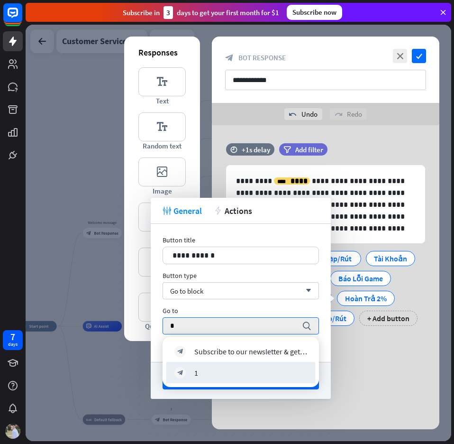
type input "*"
click at [209, 367] on div "block_bot_response 1" at bounding box center [240, 372] width 133 height 11
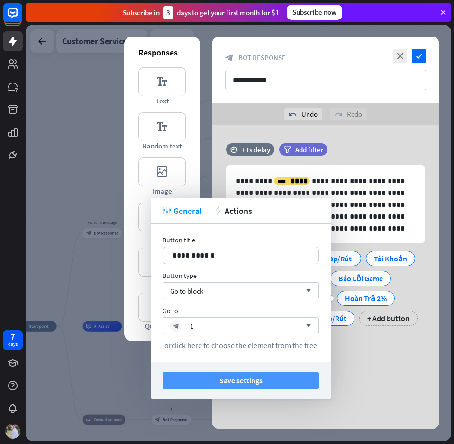
click at [246, 378] on button "Save settings" at bounding box center [241, 381] width 156 height 18
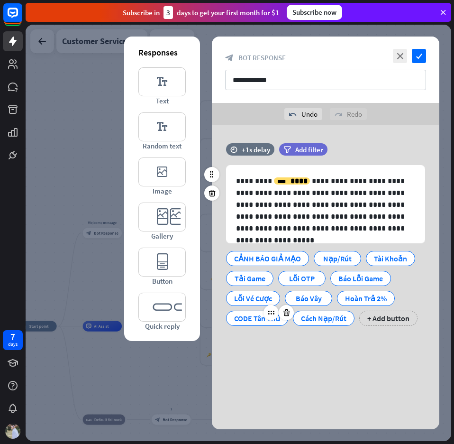
click at [250, 320] on div "CODE Tân Thủ" at bounding box center [257, 318] width 46 height 14
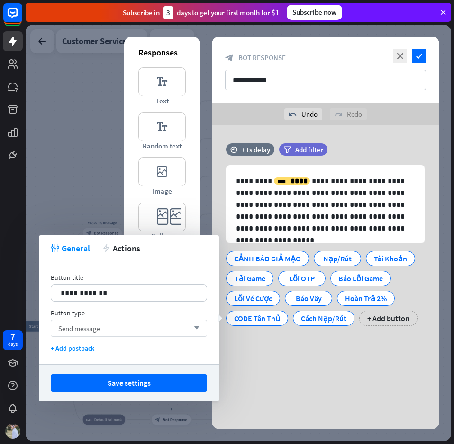
click at [180, 326] on div "Send message arrow_down" at bounding box center [129, 328] width 156 height 17
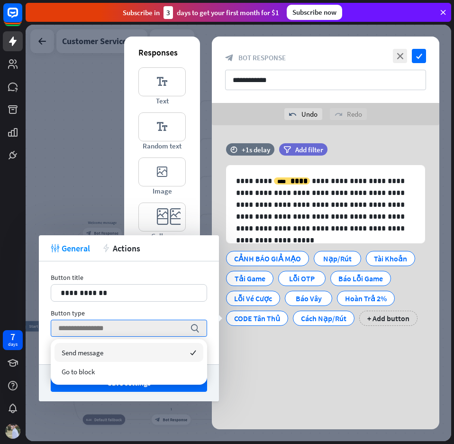
click at [145, 361] on div "Send message checked" at bounding box center [129, 352] width 149 height 19
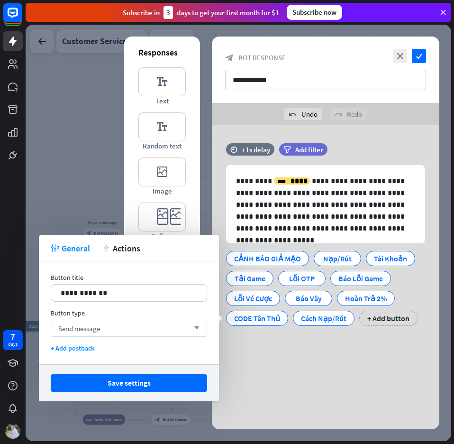
click at [154, 326] on div "Send message arrow_down" at bounding box center [129, 328] width 156 height 17
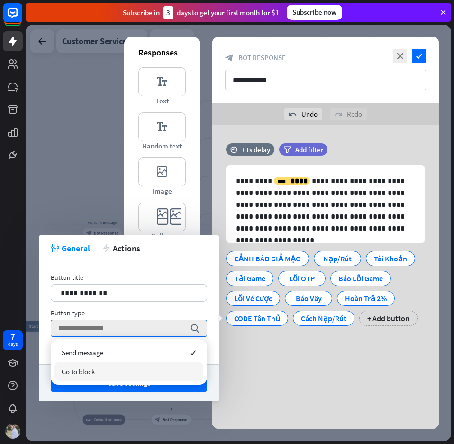
click at [119, 369] on div "Go to block" at bounding box center [129, 371] width 149 height 19
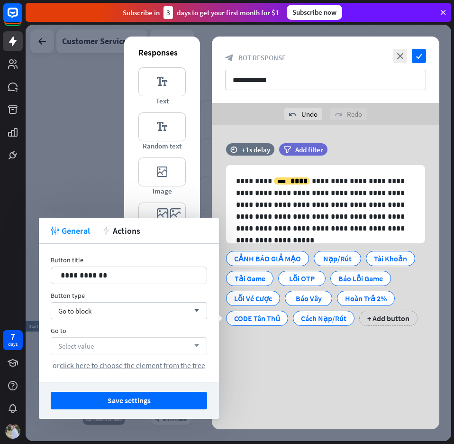
click at [141, 345] on div "Select value arrow_down" at bounding box center [129, 345] width 156 height 17
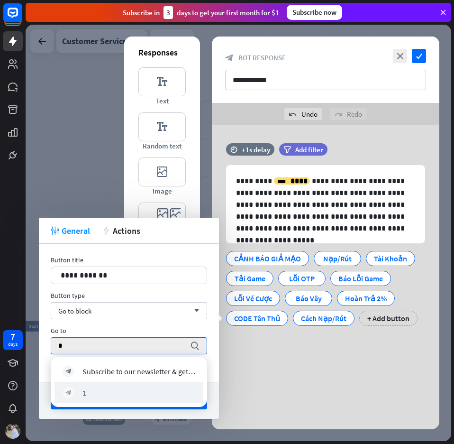
type input "*"
click at [110, 385] on div "block_bot_response 1" at bounding box center [129, 392] width 149 height 21
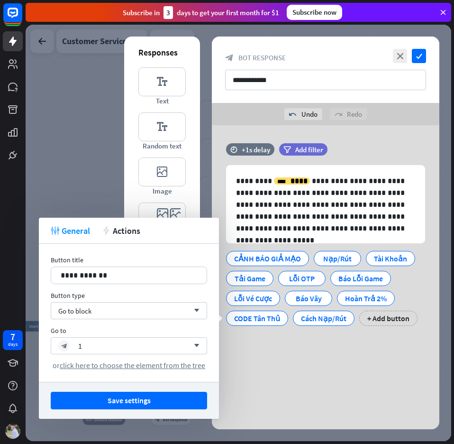
drag, startPoint x: 155, startPoint y: 398, endPoint x: 289, endPoint y: 372, distance: 136.6
click at [157, 397] on button "Save settings" at bounding box center [129, 401] width 156 height 18
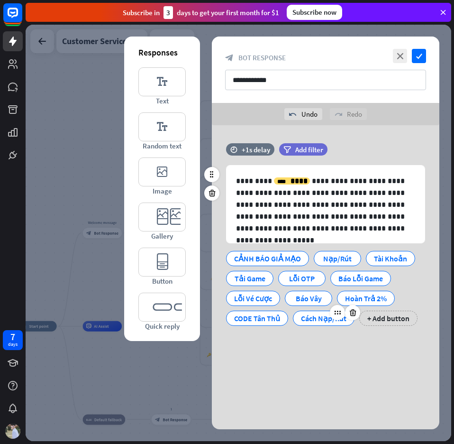
click at [311, 320] on div "Cách Nạp/Rút" at bounding box center [324, 318] width 46 height 14
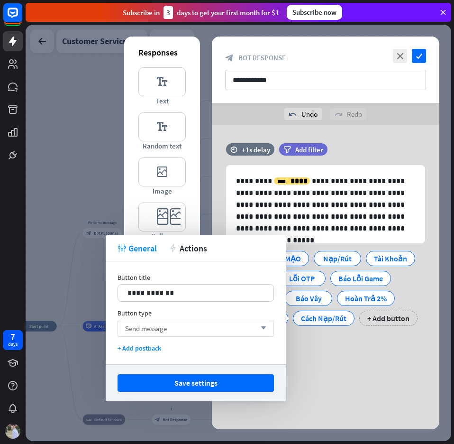
click at [194, 328] on div "Send message arrow_down" at bounding box center [196, 328] width 156 height 17
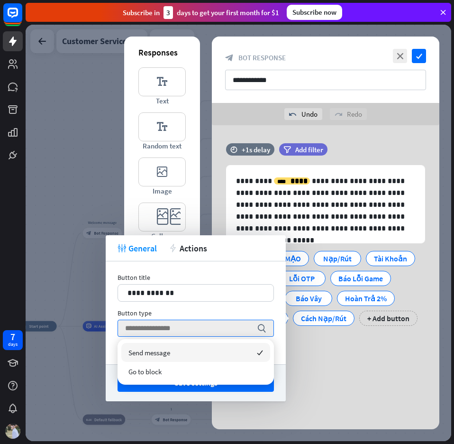
click at [174, 368] on div "Go to block" at bounding box center [195, 371] width 149 height 19
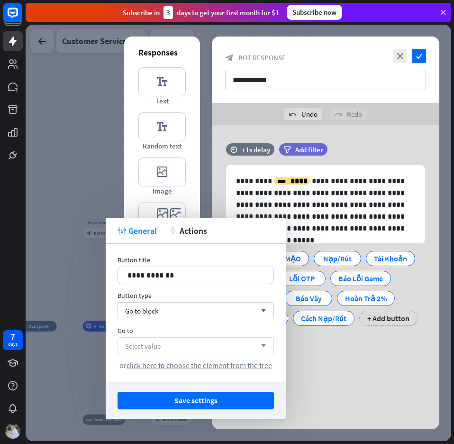
click at [180, 346] on div "Select value arrow_down" at bounding box center [196, 345] width 156 height 17
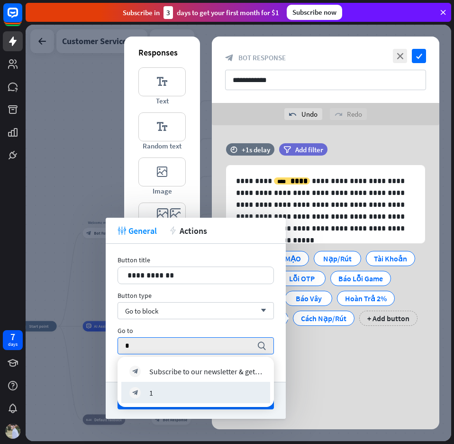
type input "*"
click at [165, 387] on div "block_bot_response 1" at bounding box center [195, 392] width 133 height 11
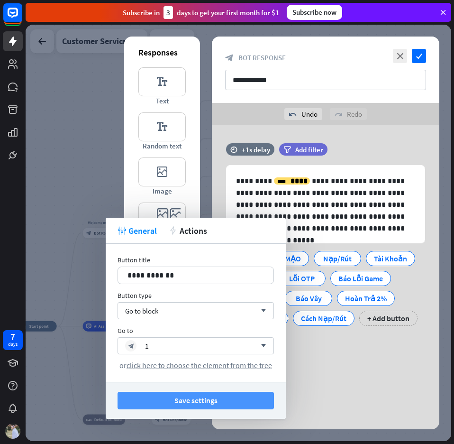
click at [206, 395] on button "Save settings" at bounding box center [196, 401] width 156 height 18
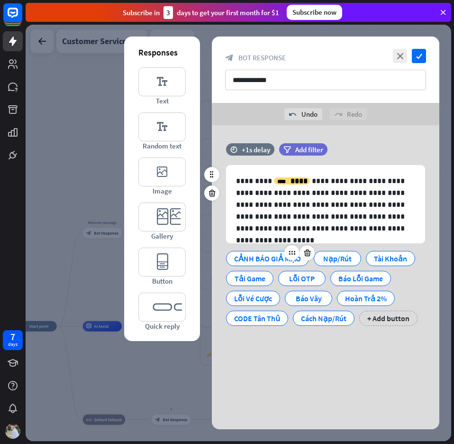
click at [276, 260] on div "CẢNH BÁO GIẢ MẠO" at bounding box center [267, 258] width 67 height 14
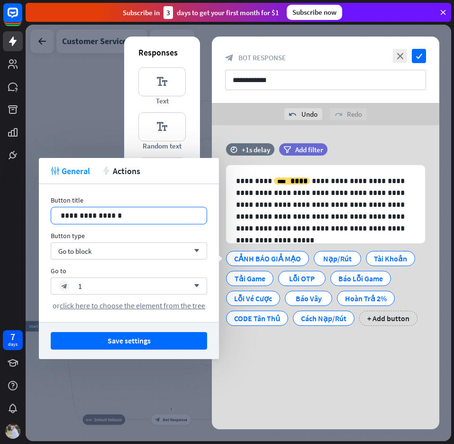
click at [194, 219] on div "**********" at bounding box center [129, 216] width 156 height 18
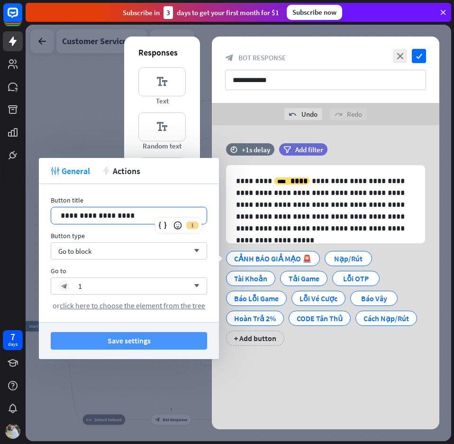
click at [153, 341] on button "Save settings" at bounding box center [129, 341] width 156 height 18
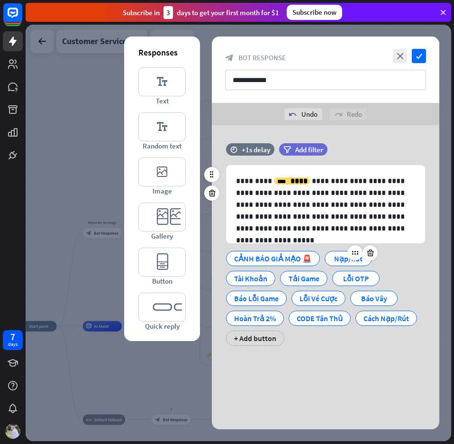
click at [339, 259] on div "Nạp/Rút" at bounding box center [348, 258] width 31 height 14
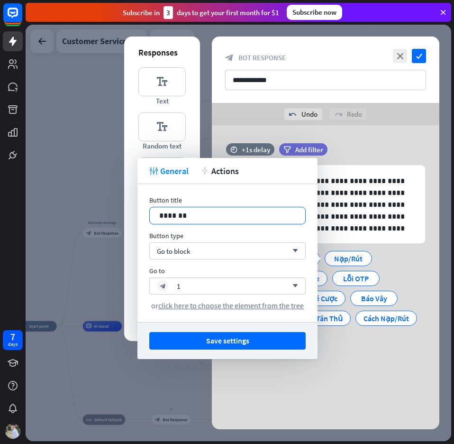
click at [265, 220] on div "13 *******" at bounding box center [227, 216] width 156 height 18
drag, startPoint x: 246, startPoint y: 345, endPoint x: 245, endPoint y: 338, distance: 7.1
click at [246, 345] on button "Save settings" at bounding box center [227, 341] width 156 height 18
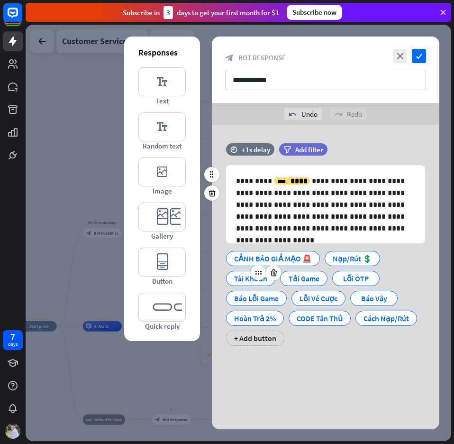
click at [251, 280] on div "Tài Khoản" at bounding box center [250, 278] width 49 height 15
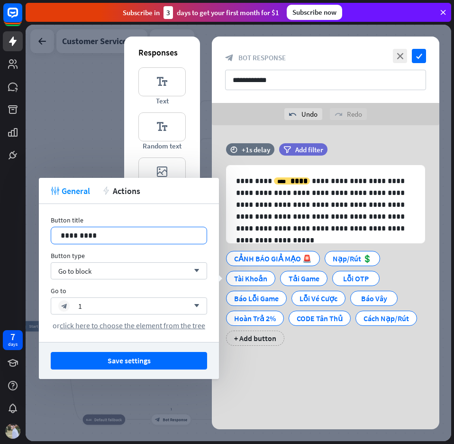
click at [127, 237] on p "*********" at bounding box center [129, 235] width 137 height 12
click at [101, 233] on p "**********" at bounding box center [129, 235] width 137 height 12
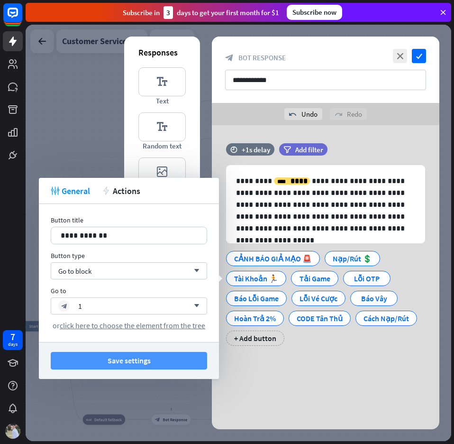
click at [126, 364] on button "Save settings" at bounding box center [129, 361] width 156 height 18
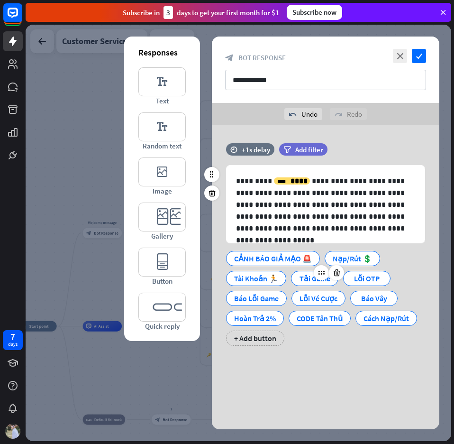
click at [305, 279] on div "Tải Game" at bounding box center [314, 278] width 31 height 14
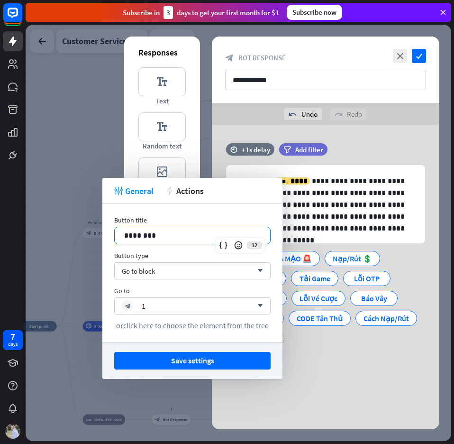
click at [179, 233] on p "********" at bounding box center [192, 235] width 137 height 12
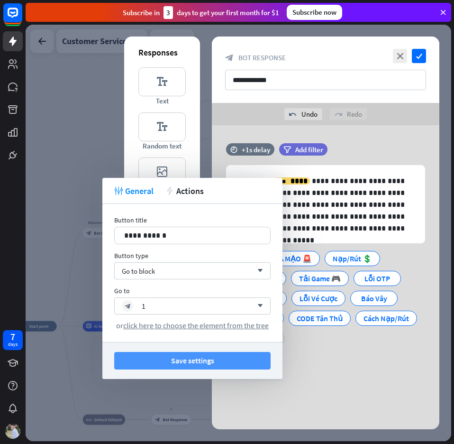
click at [201, 361] on button "Save settings" at bounding box center [192, 361] width 156 height 18
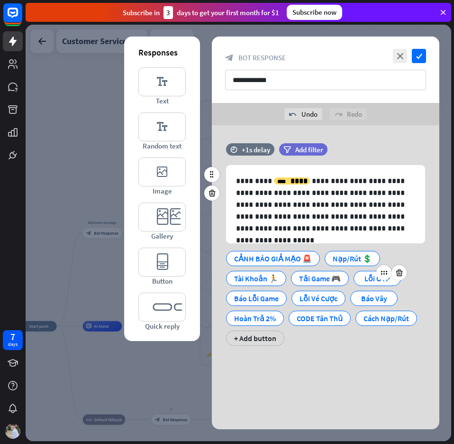
click at [366, 280] on div "Lỗi OTP" at bounding box center [377, 278] width 31 height 14
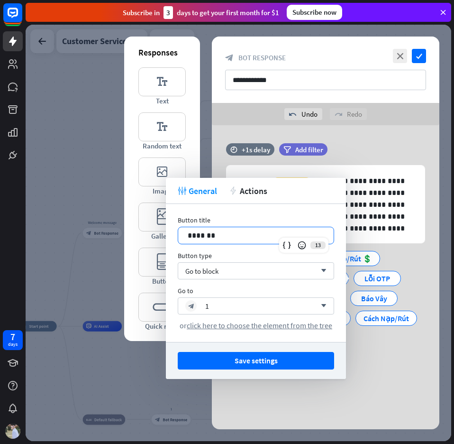
click at [260, 237] on p "*******" at bounding box center [256, 235] width 137 height 12
click at [227, 233] on p "**********" at bounding box center [256, 235] width 137 height 12
click at [256, 363] on button "Save settings" at bounding box center [256, 361] width 156 height 18
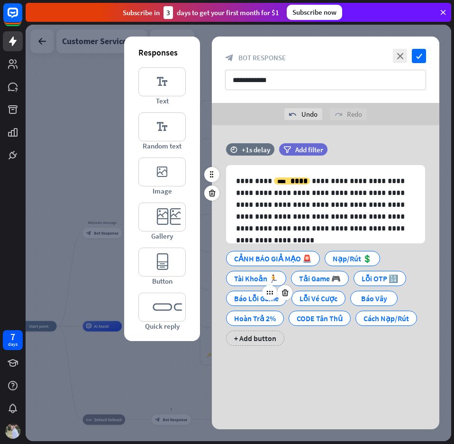
click at [253, 297] on div "Báo Lỗi Game" at bounding box center [256, 298] width 45 height 14
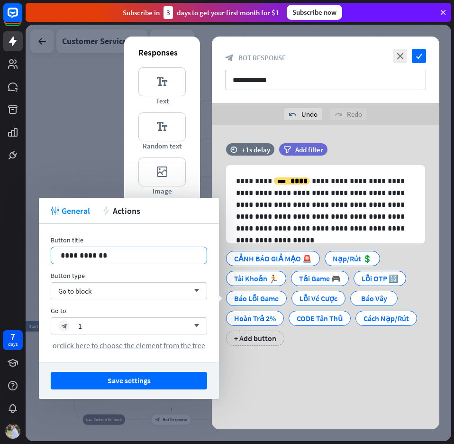
click at [157, 251] on p "**********" at bounding box center [129, 255] width 137 height 12
drag, startPoint x: 167, startPoint y: 377, endPoint x: 188, endPoint y: 366, distance: 24.4
click at [165, 378] on button "Save settings" at bounding box center [129, 381] width 156 height 18
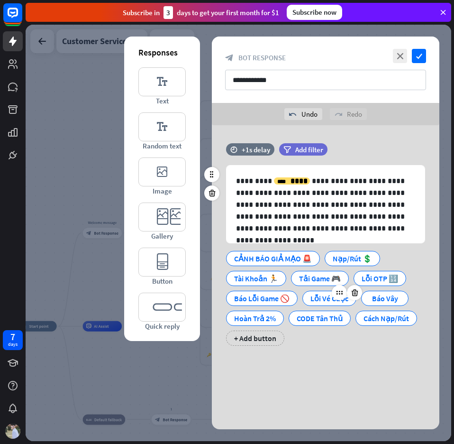
click at [316, 295] on div "Lỗi Vé Cược" at bounding box center [330, 298] width 38 height 14
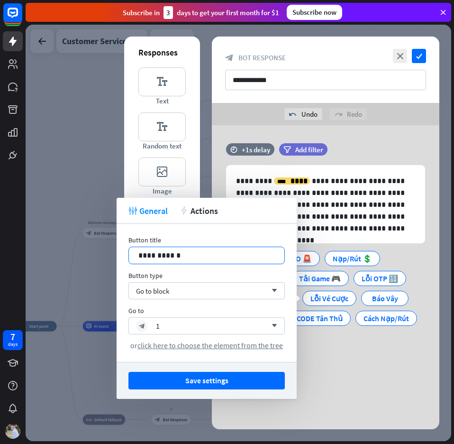
click at [196, 258] on p "**********" at bounding box center [206, 255] width 137 height 12
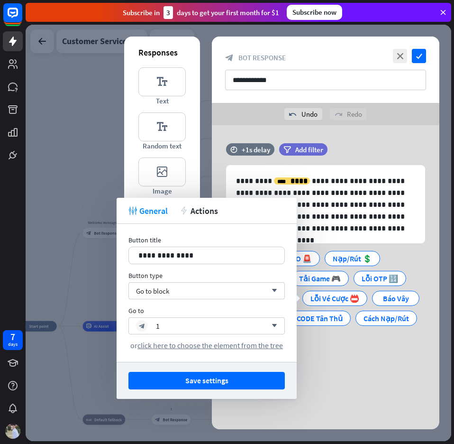
click at [225, 379] on button "Save settings" at bounding box center [206, 381] width 156 height 18
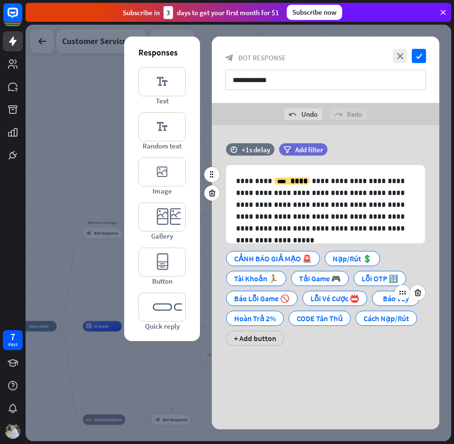
click at [380, 305] on div "Báo Vây" at bounding box center [395, 298] width 31 height 14
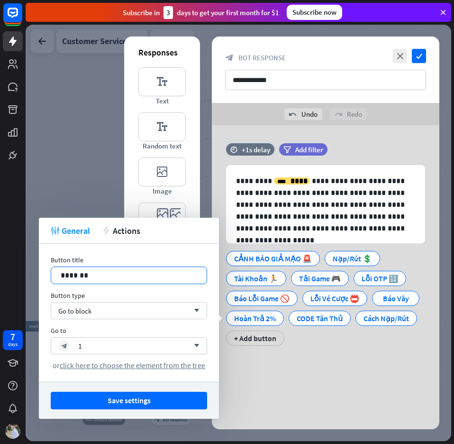
click at [134, 275] on p "*******" at bounding box center [129, 275] width 137 height 12
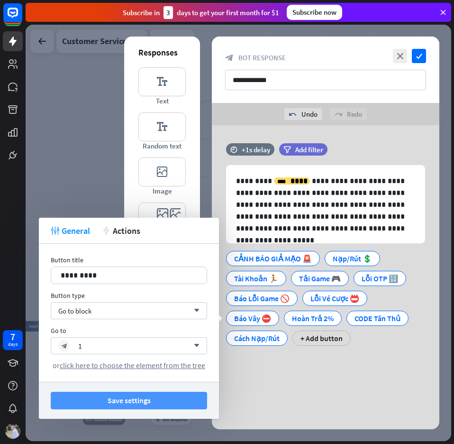
click at [138, 405] on button "Save settings" at bounding box center [129, 401] width 156 height 18
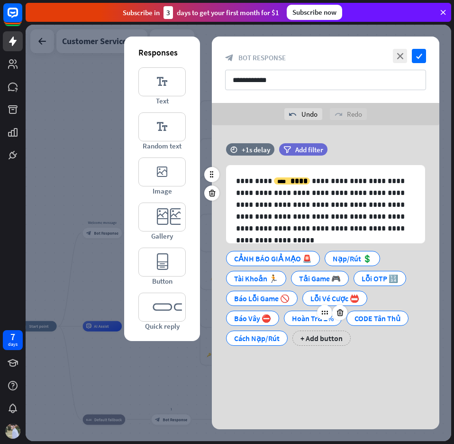
click at [304, 314] on div "Hoàn Trả 2%" at bounding box center [313, 318] width 42 height 14
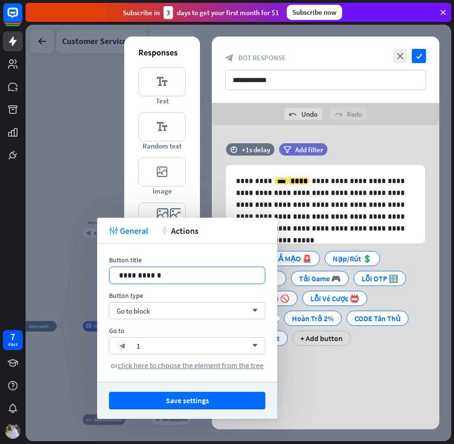
click at [175, 280] on p "**********" at bounding box center [187, 275] width 137 height 12
click at [209, 401] on button "Save settings" at bounding box center [187, 401] width 156 height 18
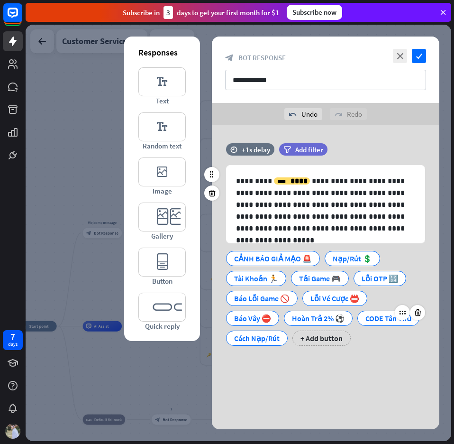
click at [366, 325] on div "CODE Tân Thủ" at bounding box center [389, 318] width 46 height 14
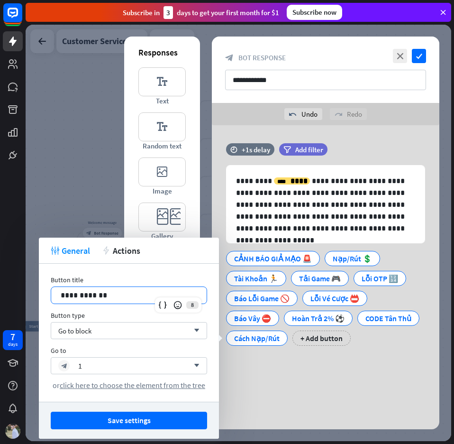
click at [132, 295] on p "**********" at bounding box center [129, 295] width 137 height 12
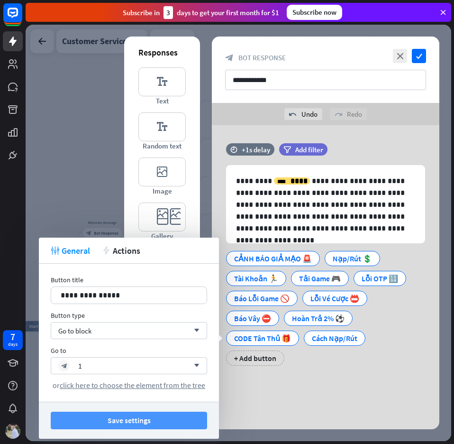
click at [160, 418] on button "Save settings" at bounding box center [129, 421] width 156 height 18
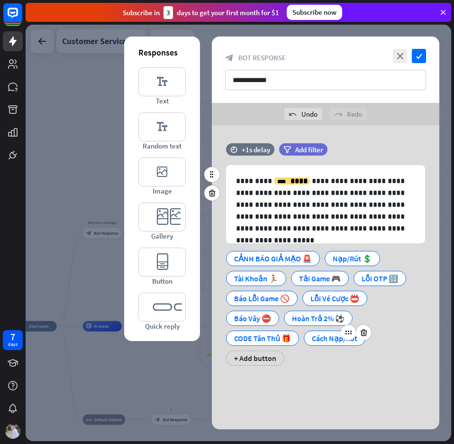
click at [323, 338] on div "Cách Nạp/Rút" at bounding box center [335, 338] width 46 height 14
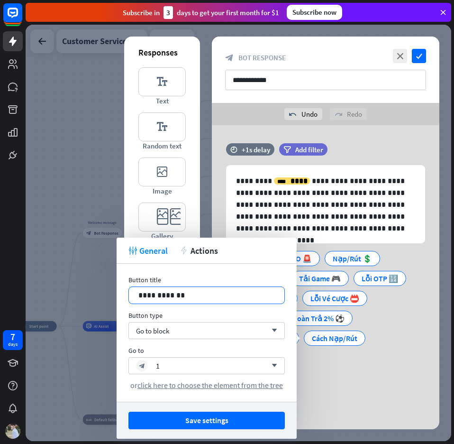
click at [220, 294] on p "**********" at bounding box center [206, 295] width 137 height 12
click at [194, 293] on p "**********" at bounding box center [206, 295] width 137 height 12
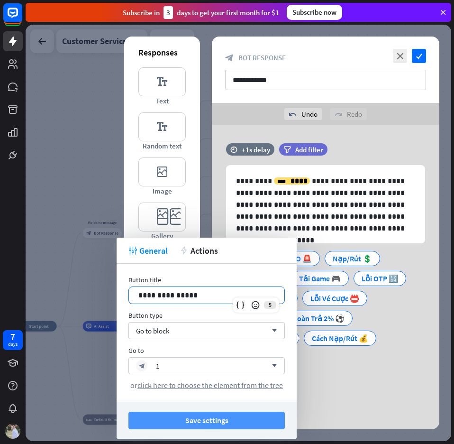
click at [209, 423] on button "Save settings" at bounding box center [206, 421] width 156 height 18
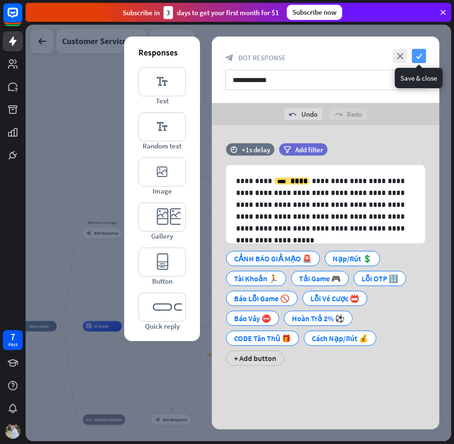
click at [421, 55] on icon "check" at bounding box center [419, 56] width 14 height 14
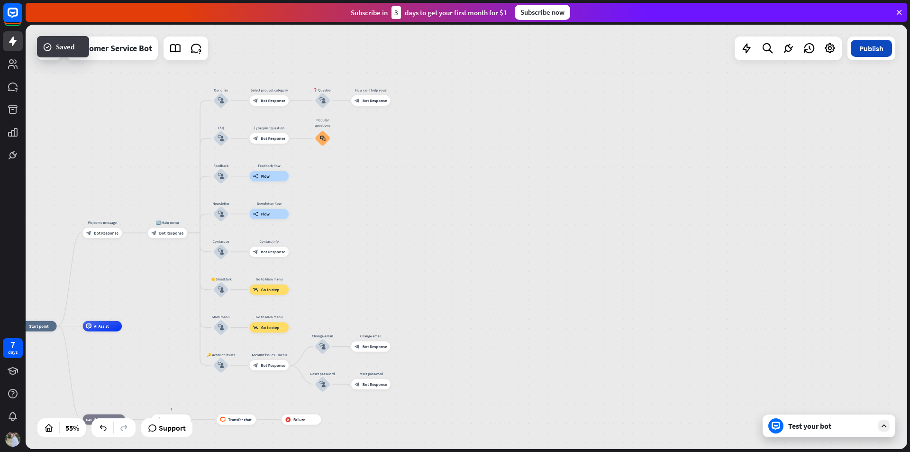
click at [860, 51] on button "Publish" at bounding box center [871, 48] width 41 height 17
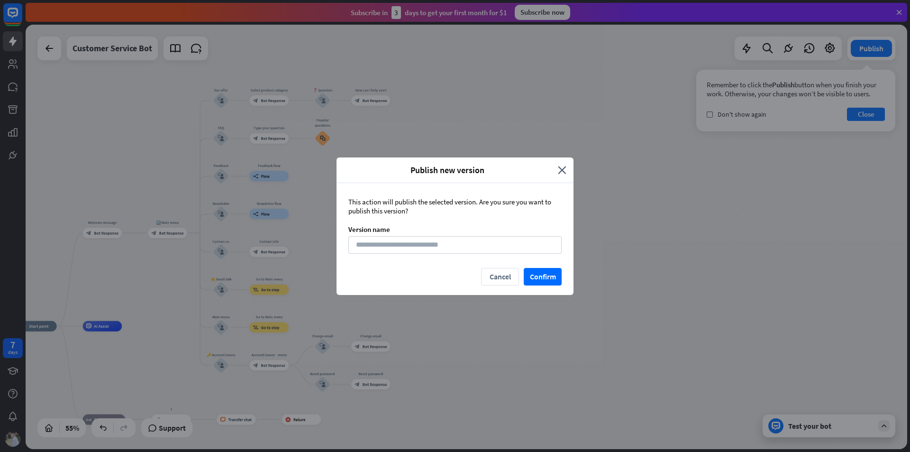
drag, startPoint x: 556, startPoint y: 280, endPoint x: 570, endPoint y: 274, distance: 15.3
click at [556, 280] on button "Confirm" at bounding box center [543, 277] width 38 height 18
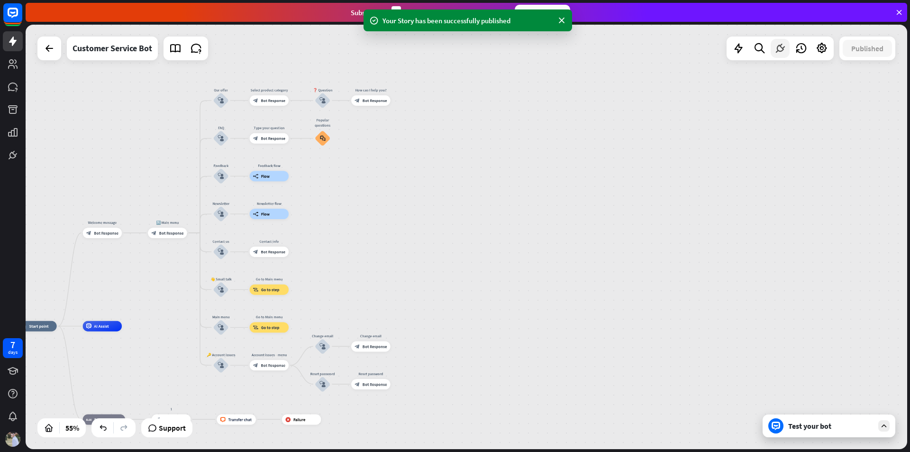
click at [777, 49] on icon at bounding box center [780, 48] width 12 height 12
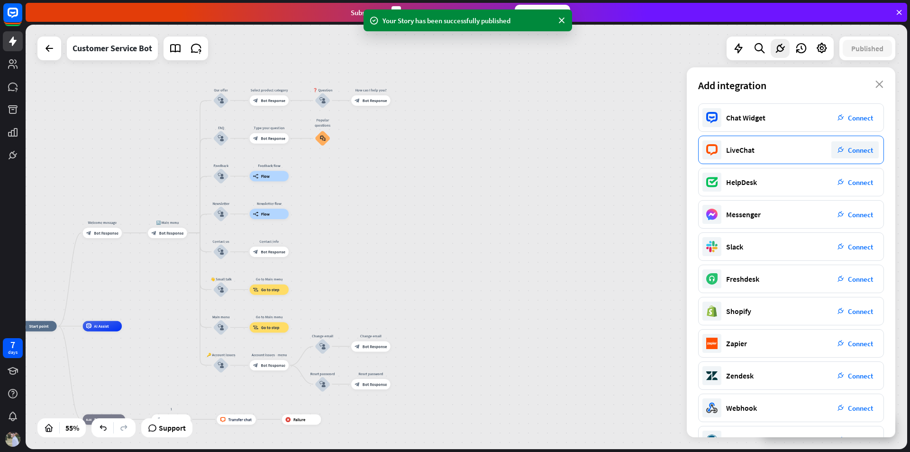
click at [842, 151] on icon "plug_integration" at bounding box center [841, 149] width 7 height 7
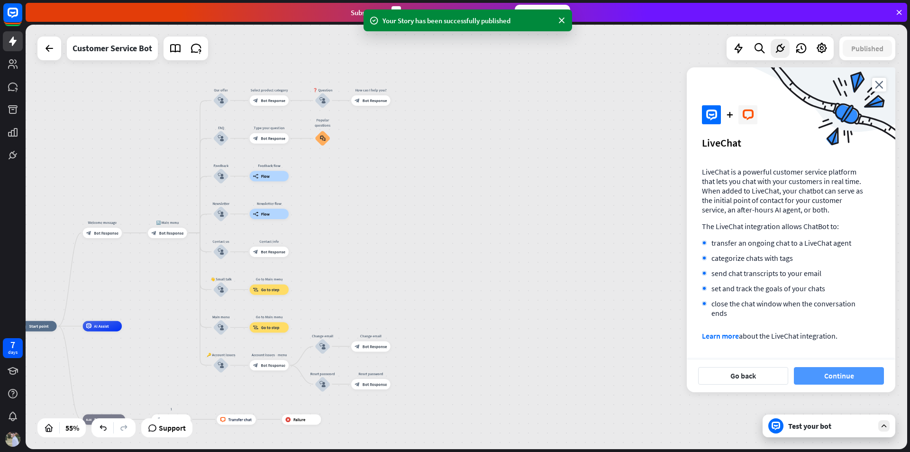
drag, startPoint x: 847, startPoint y: 367, endPoint x: 845, endPoint y: 371, distance: 4.9
click at [845, 371] on button "Continue" at bounding box center [839, 376] width 90 height 18
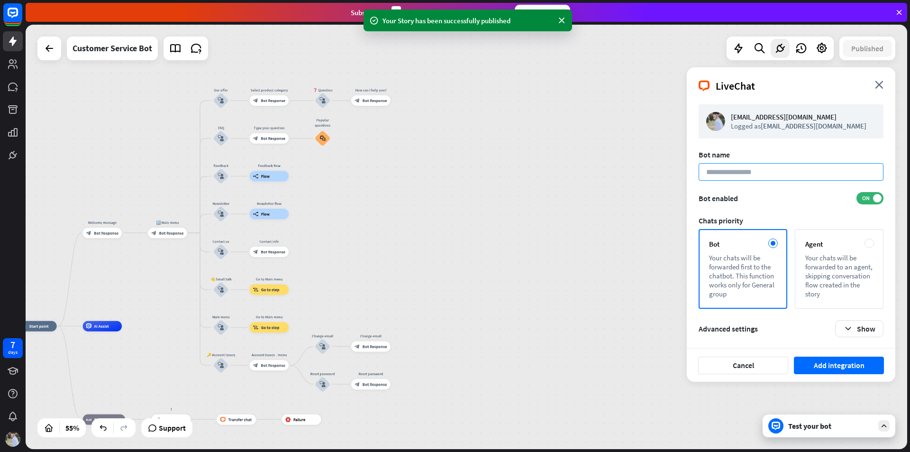
click at [777, 170] on input at bounding box center [791, 172] width 185 height 18
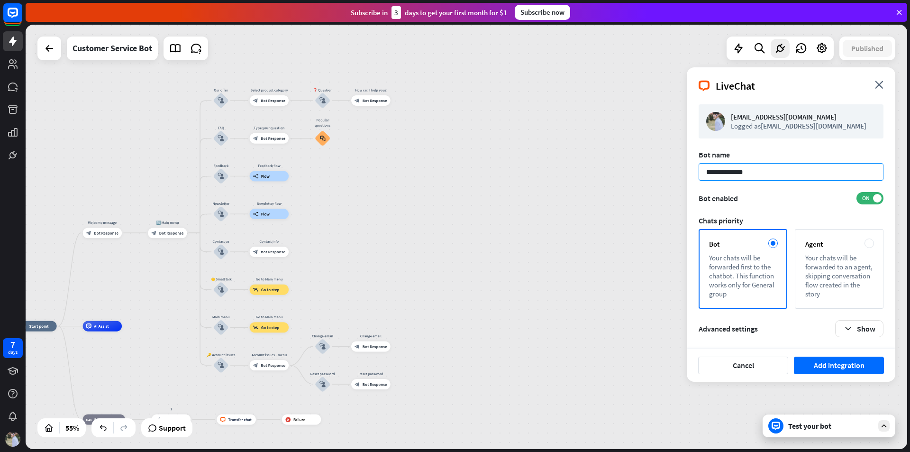
click at [710, 172] on input "**********" at bounding box center [791, 172] width 185 height 18
type input "**********"
click at [850, 370] on button "Add integration" at bounding box center [839, 366] width 90 height 18
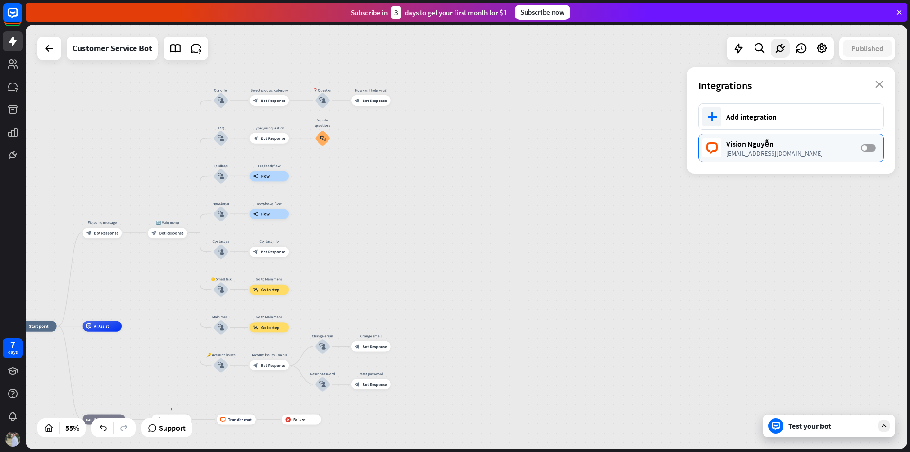
click at [866, 150] on span at bounding box center [865, 148] width 6 height 6
click at [770, 147] on div "Vision Nguyễn" at bounding box center [788, 143] width 125 height 9
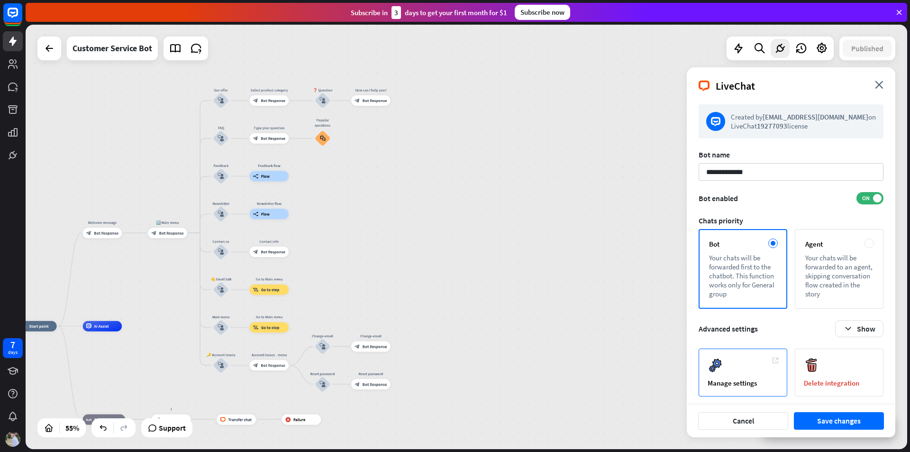
click at [762, 374] on div "Manage settings" at bounding box center [743, 372] width 89 height 48
